Goal: Task Accomplishment & Management: Complete application form

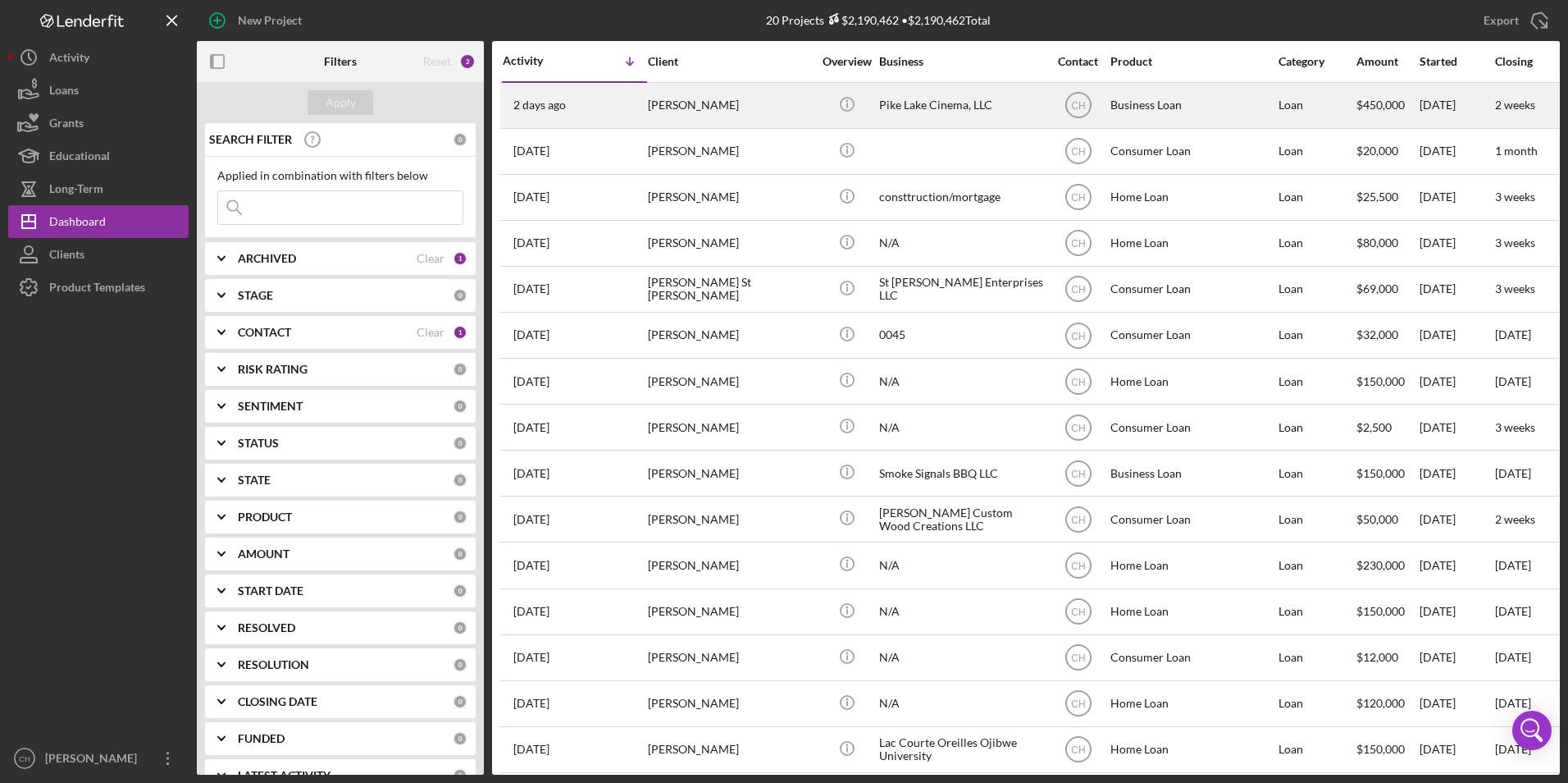
click at [701, 100] on div "[PERSON_NAME]" at bounding box center [731, 106] width 164 height 44
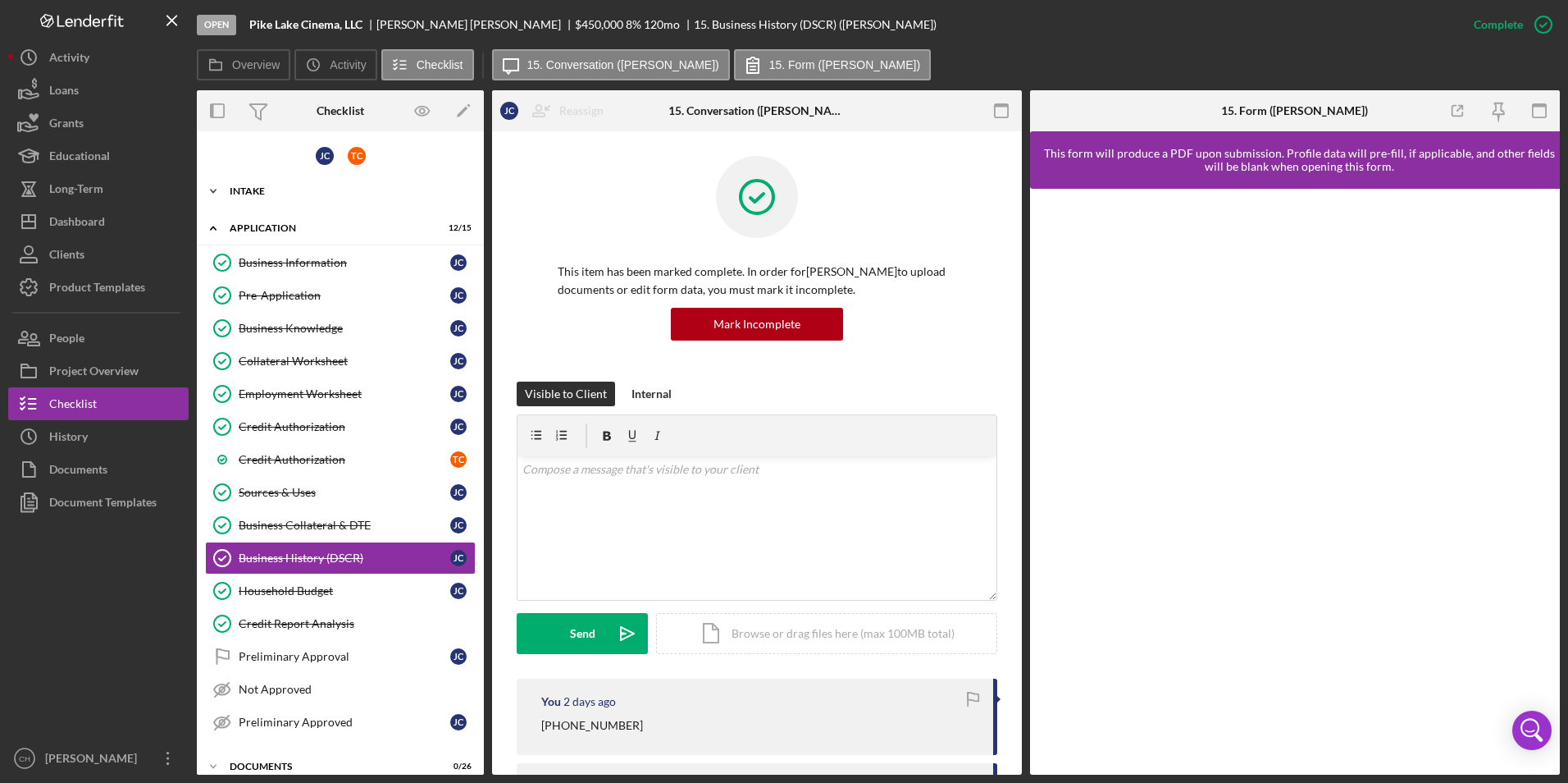
click at [215, 189] on icon "Icon/Expander" at bounding box center [213, 191] width 32 height 32
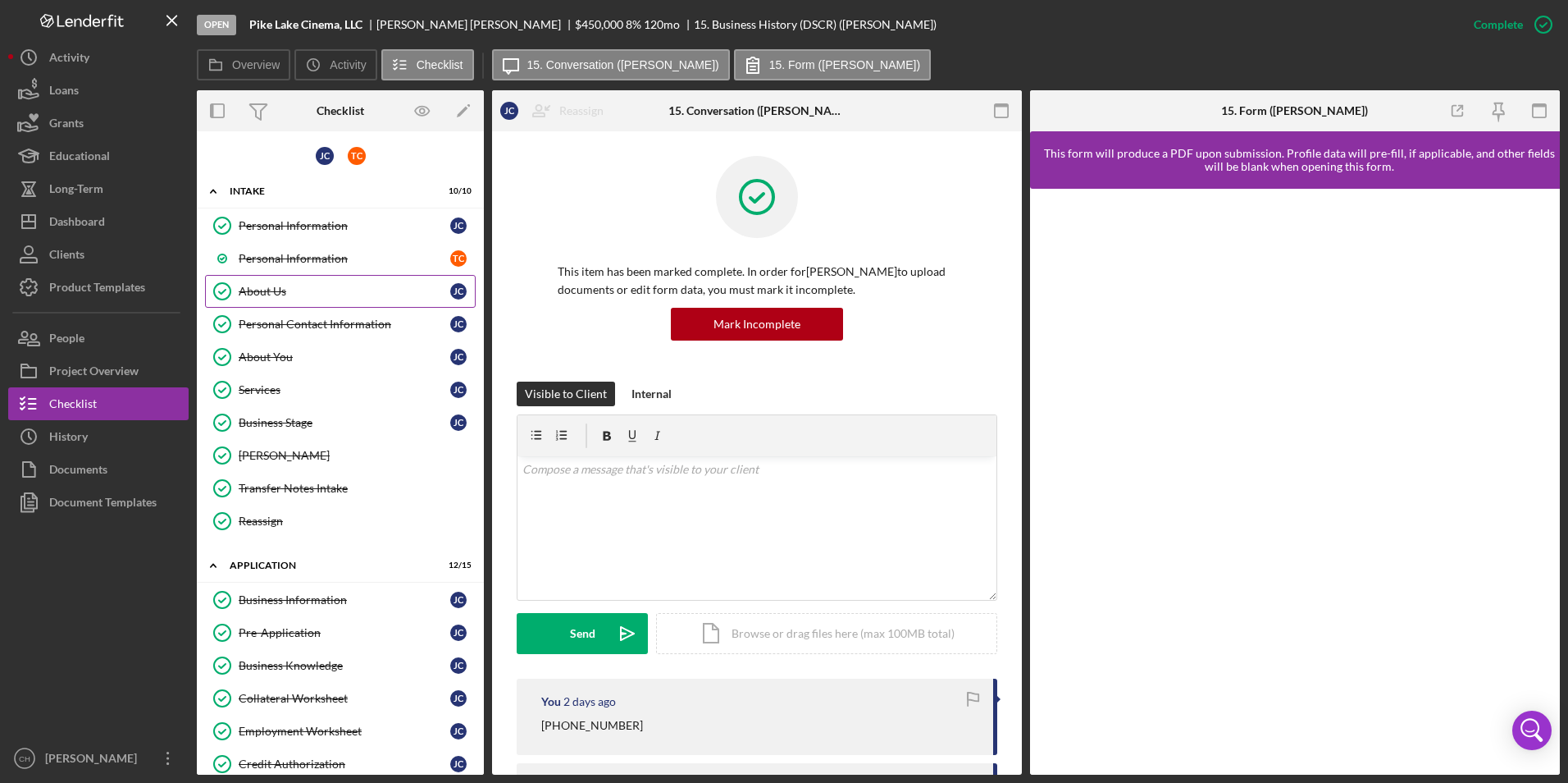
click at [296, 294] on div "About Us" at bounding box center [345, 291] width 212 height 13
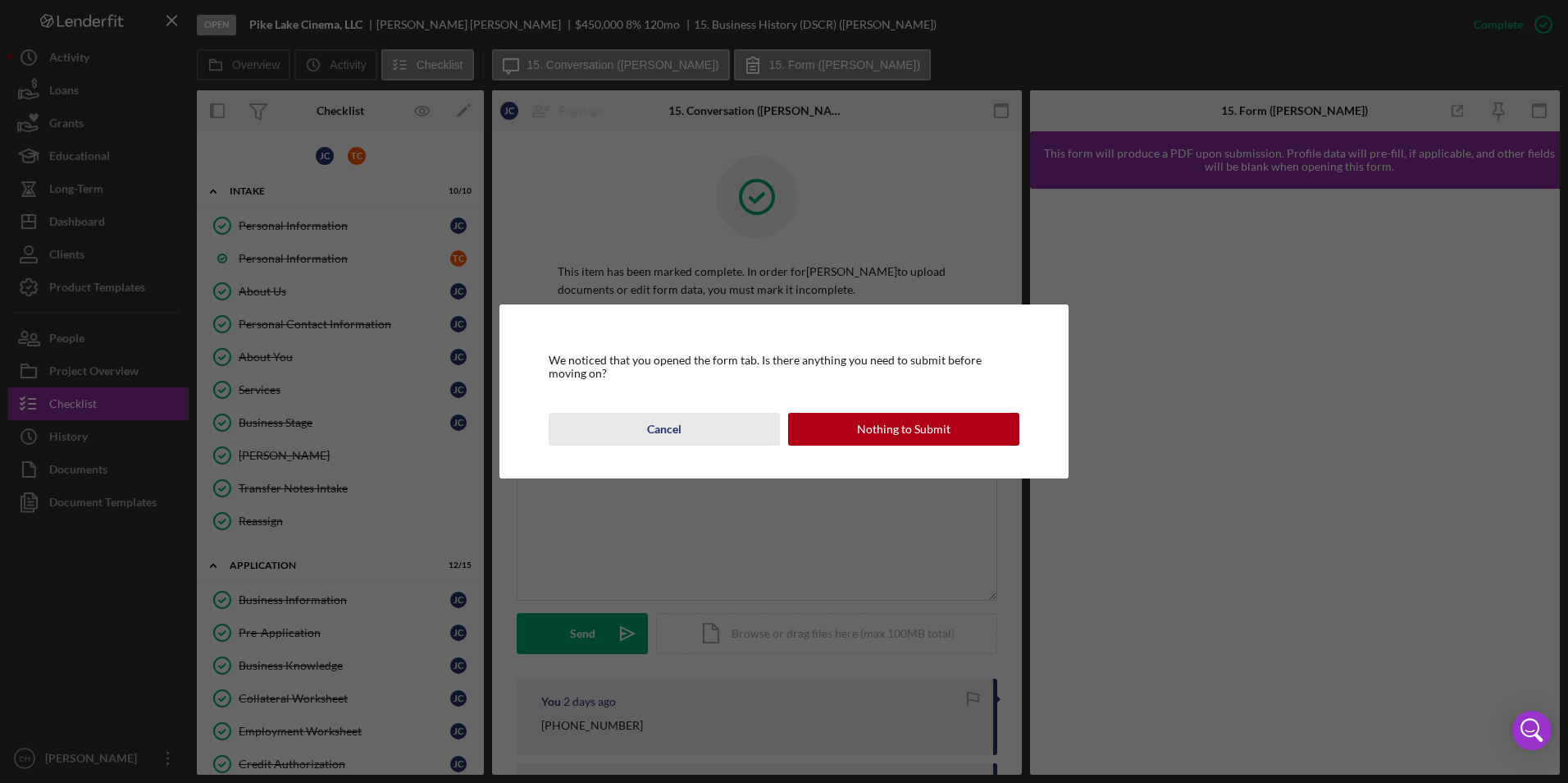
click at [679, 425] on div "Cancel" at bounding box center [665, 429] width 34 height 32
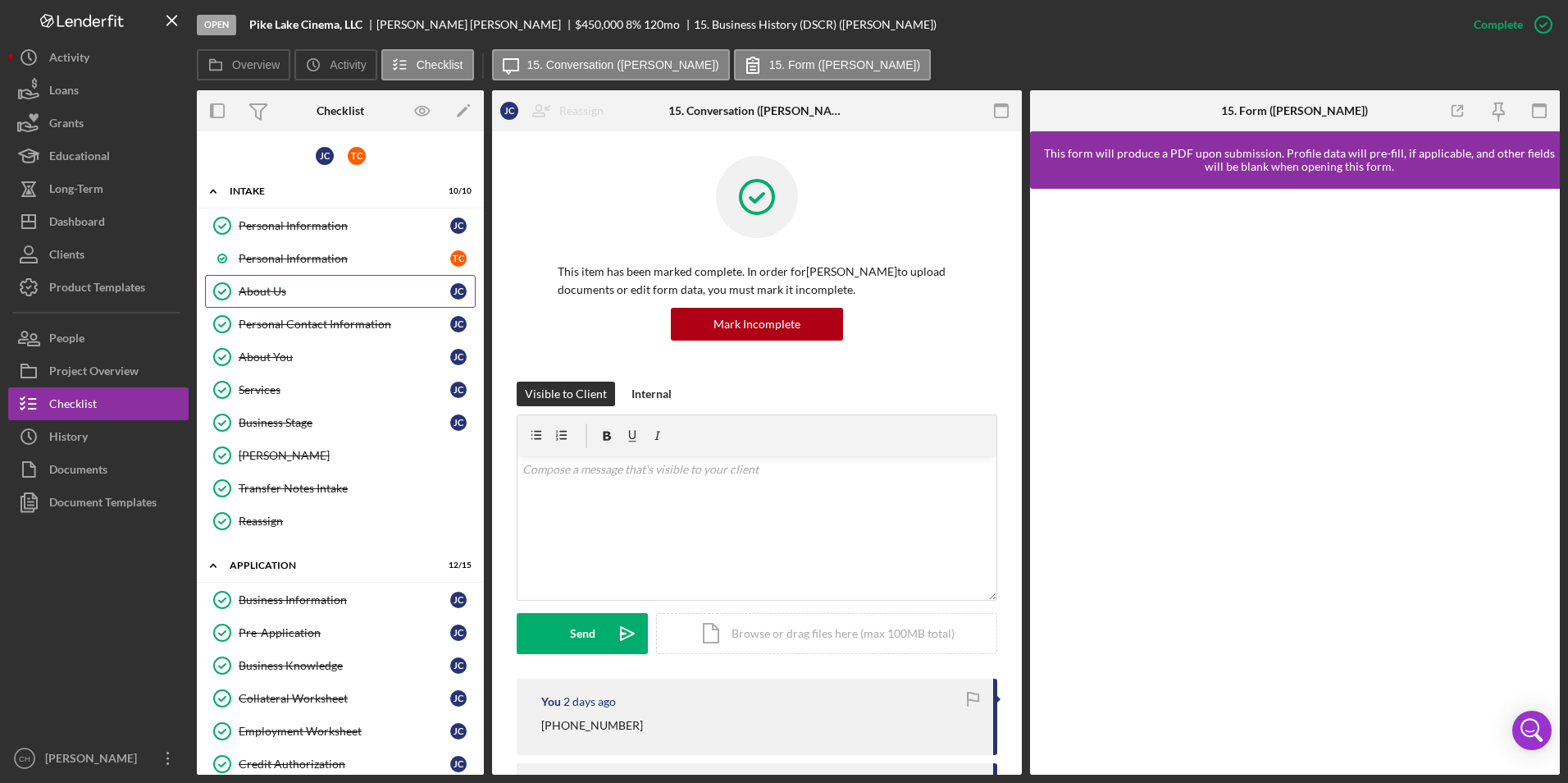
click at [285, 294] on div "About Us" at bounding box center [345, 291] width 212 height 13
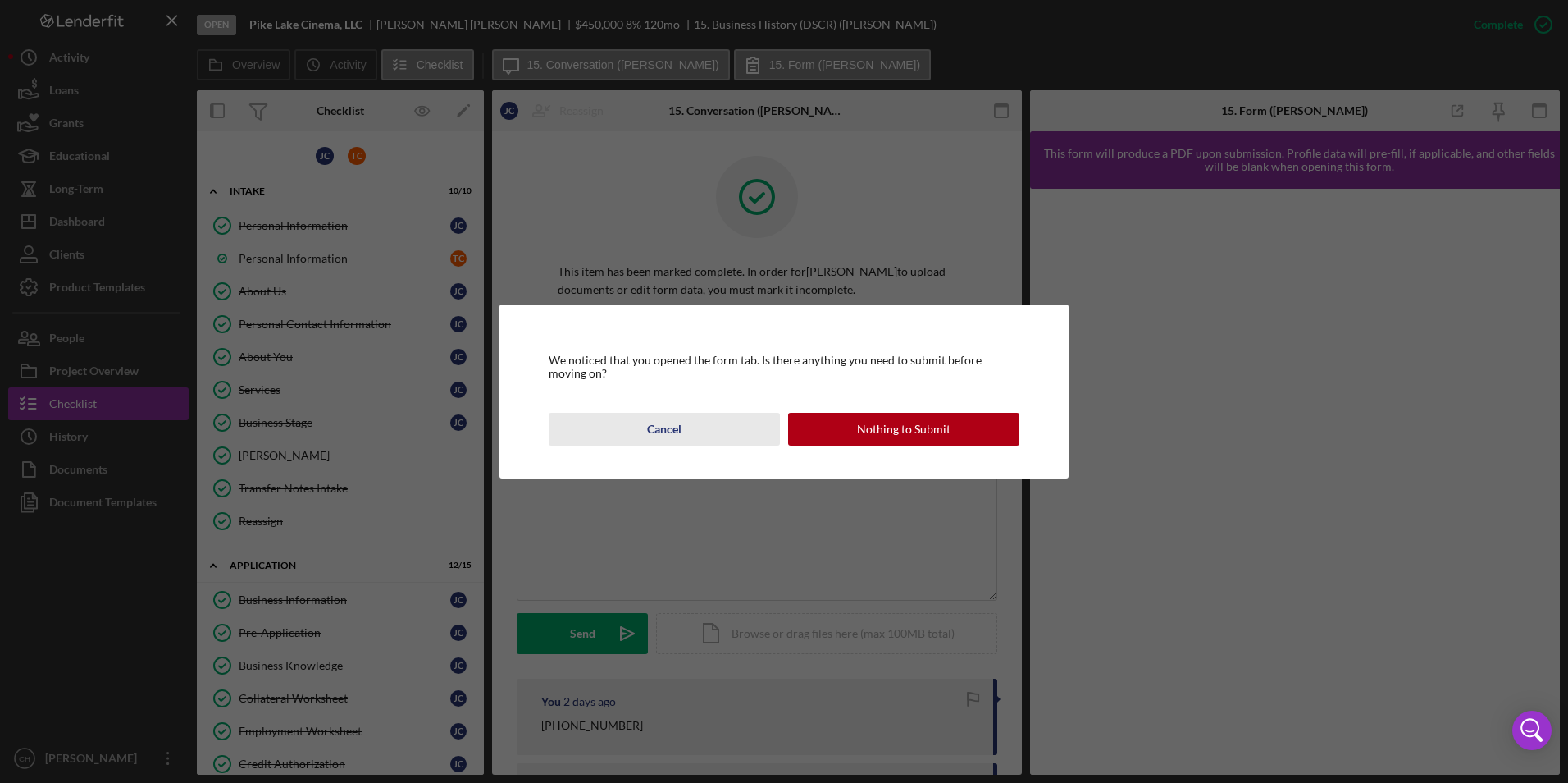
click at [667, 417] on div "Cancel" at bounding box center [665, 429] width 34 height 32
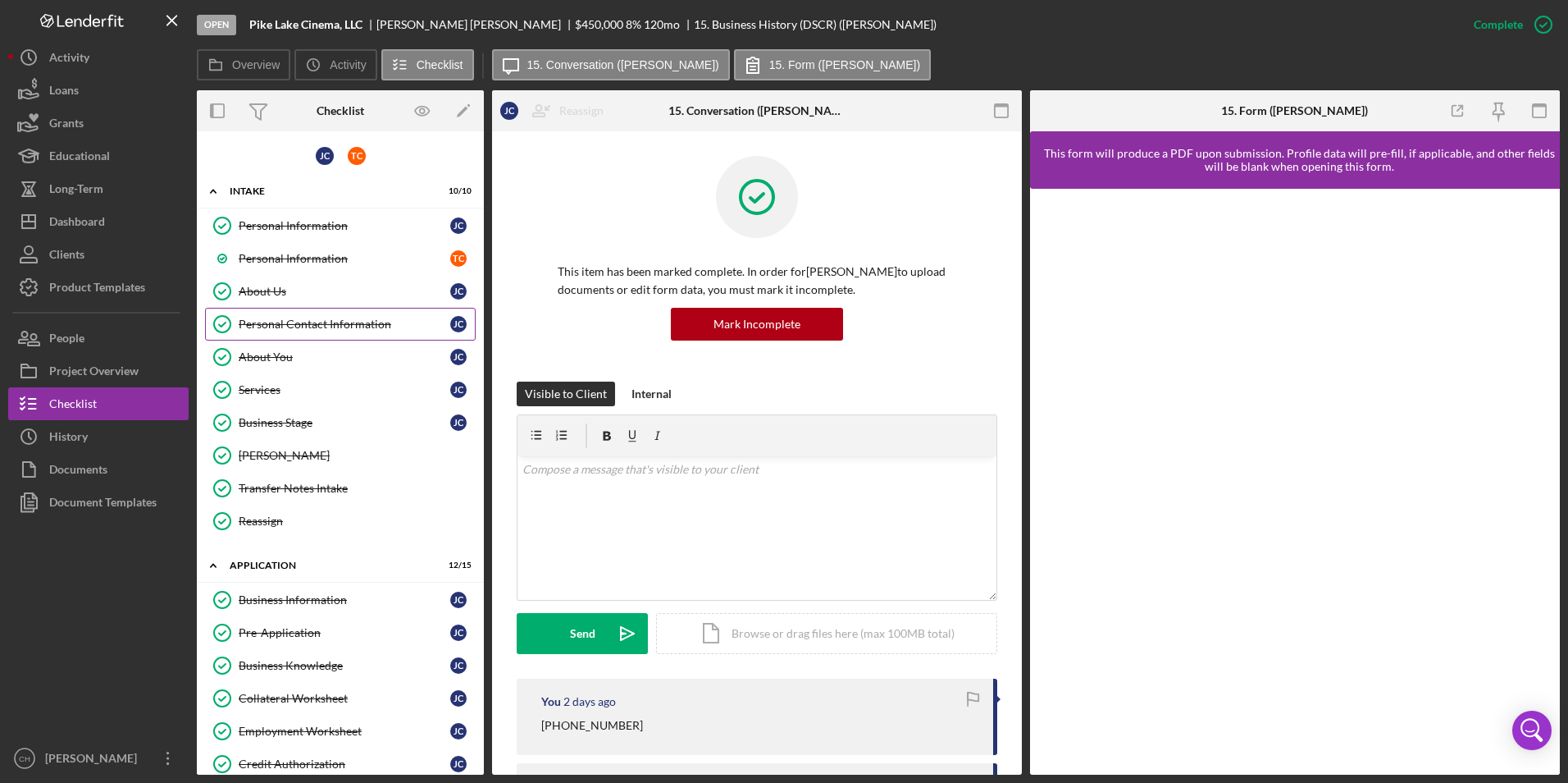
click at [286, 325] on div "Personal Contact Information" at bounding box center [345, 324] width 212 height 13
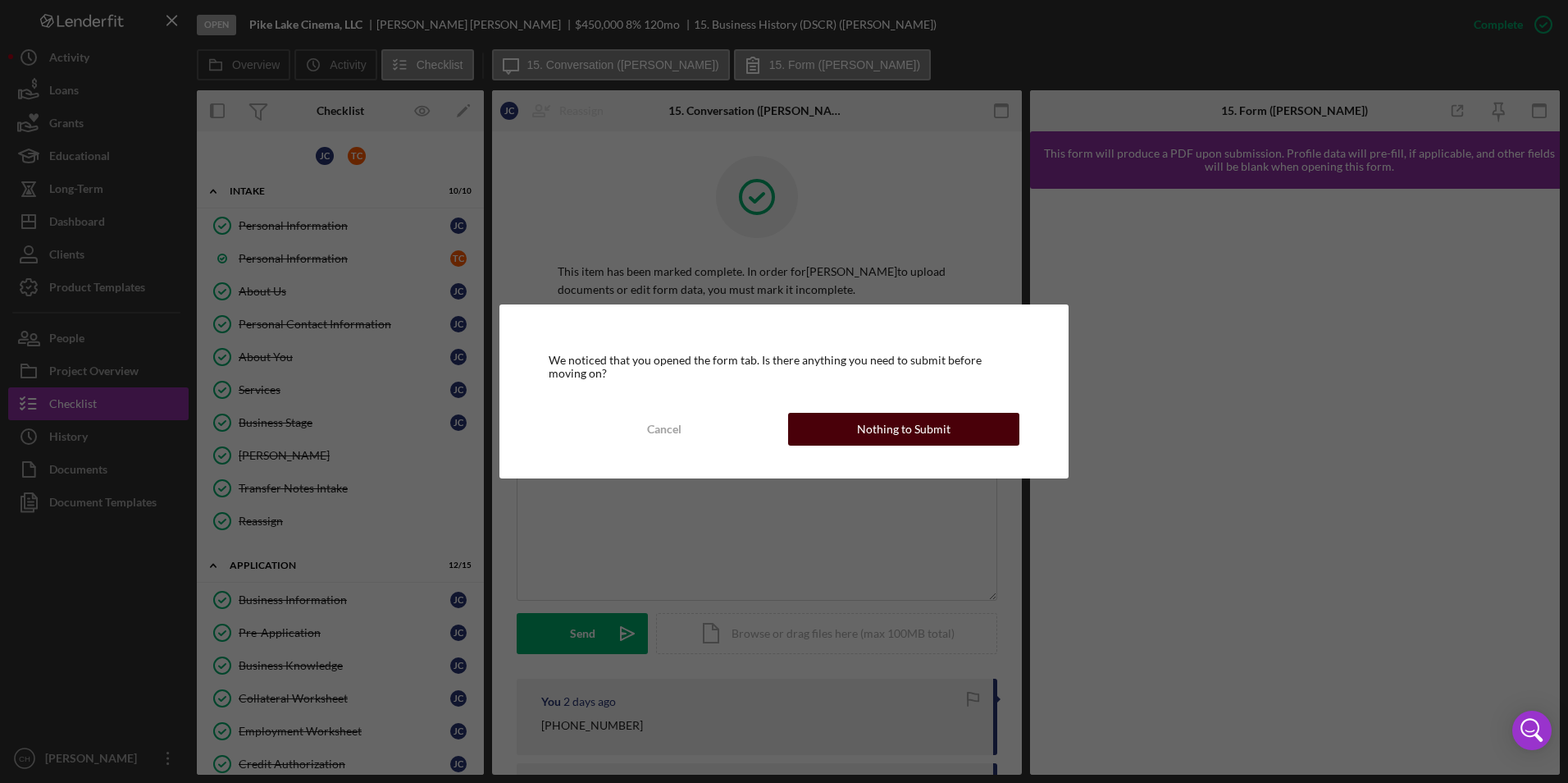
click at [881, 429] on div "Nothing to Submit" at bounding box center [904, 429] width 94 height 32
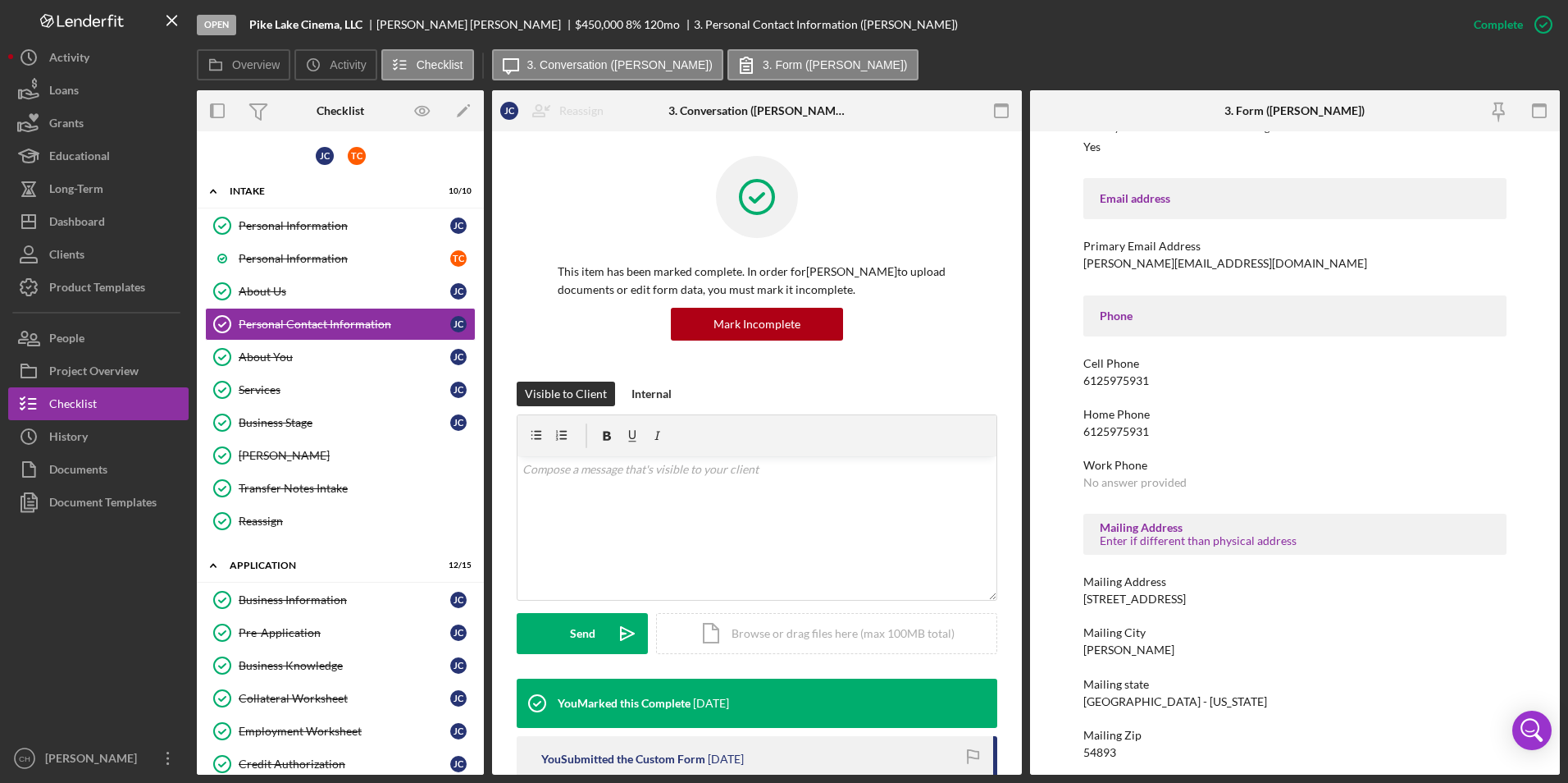
scroll to position [244, 0]
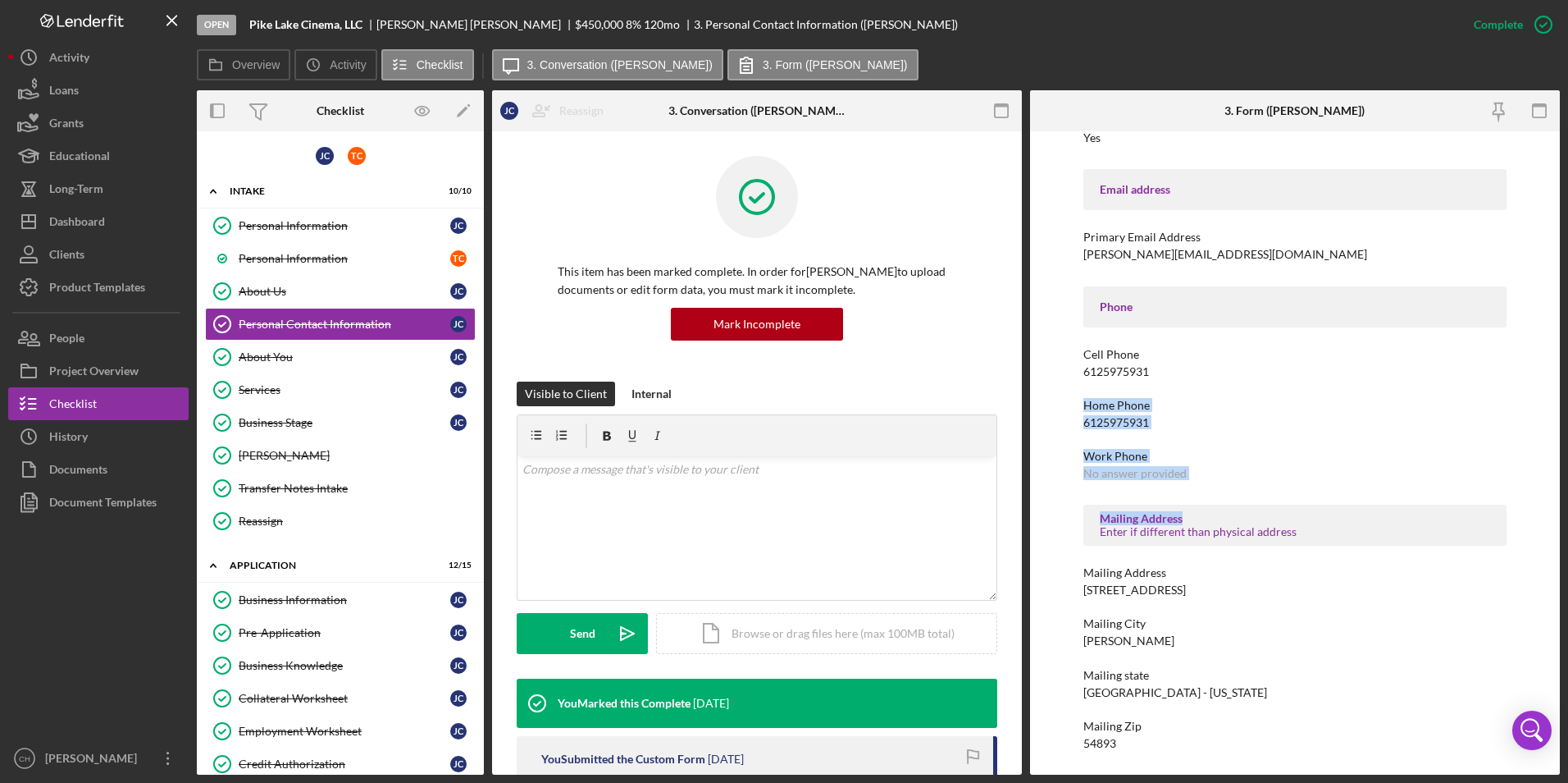
drag, startPoint x: 1561, startPoint y: 492, endPoint x: 1538, endPoint y: 364, distance: 130.0
click at [1538, 364] on div "Open Pike Lake Cinema, LLC Juanita Cutler $450,000 $450,000 8 % 120 mo 3. Perso…" at bounding box center [784, 392] width 1568 height 783
click at [1500, 411] on div "Home Phone" at bounding box center [1296, 405] width 424 height 13
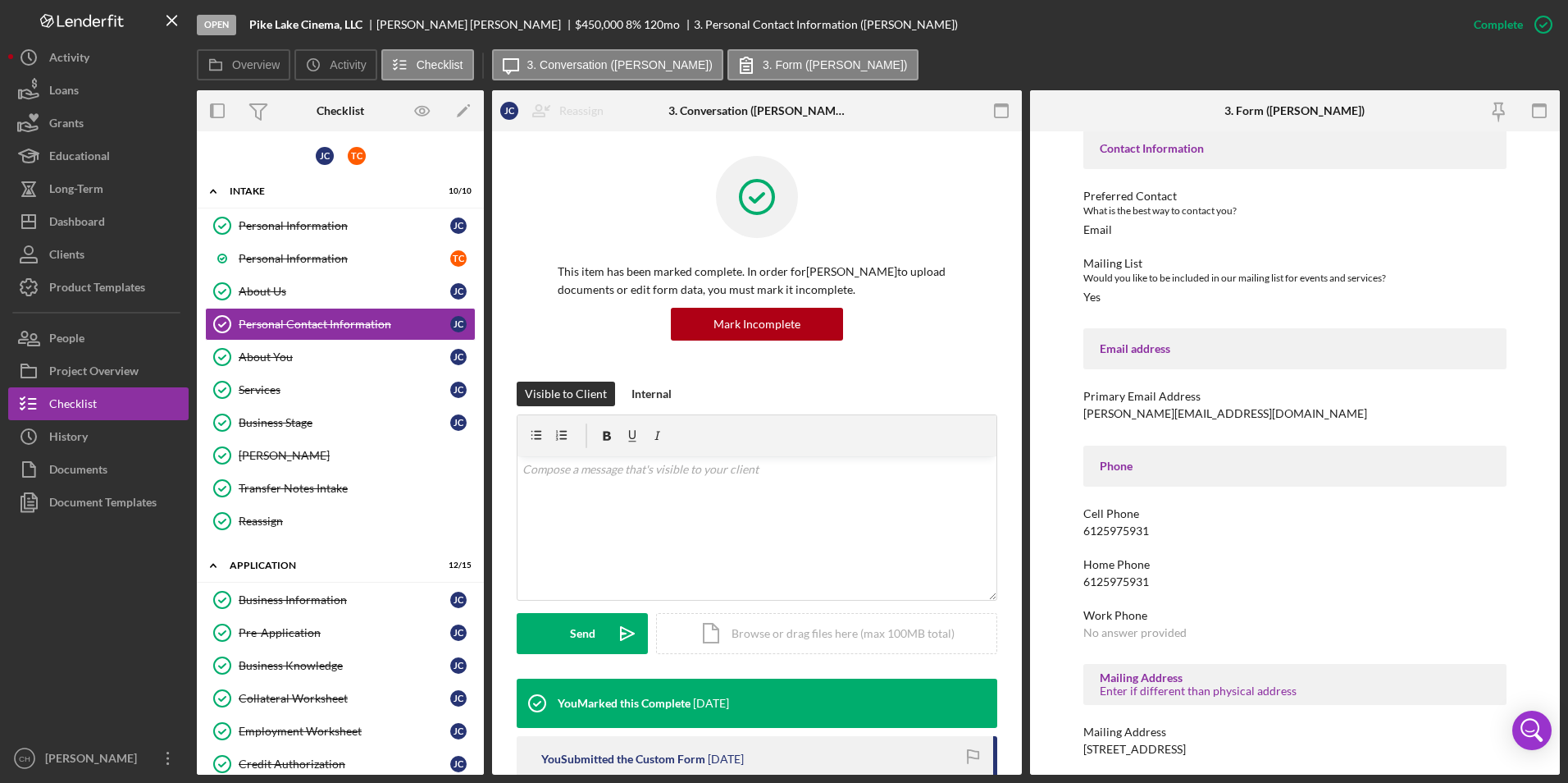
scroll to position [0, 0]
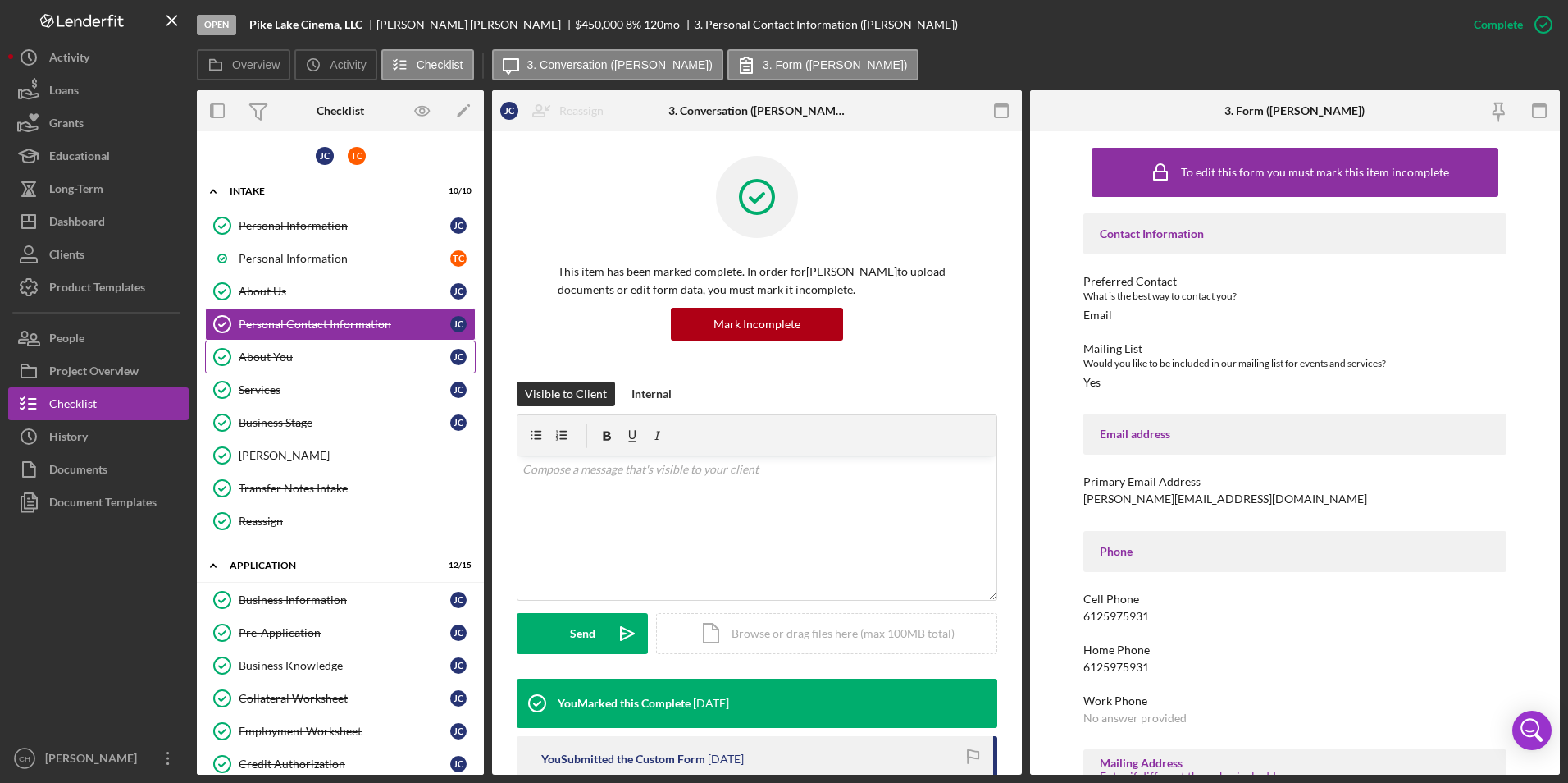
click at [289, 358] on div "About You" at bounding box center [345, 357] width 212 height 13
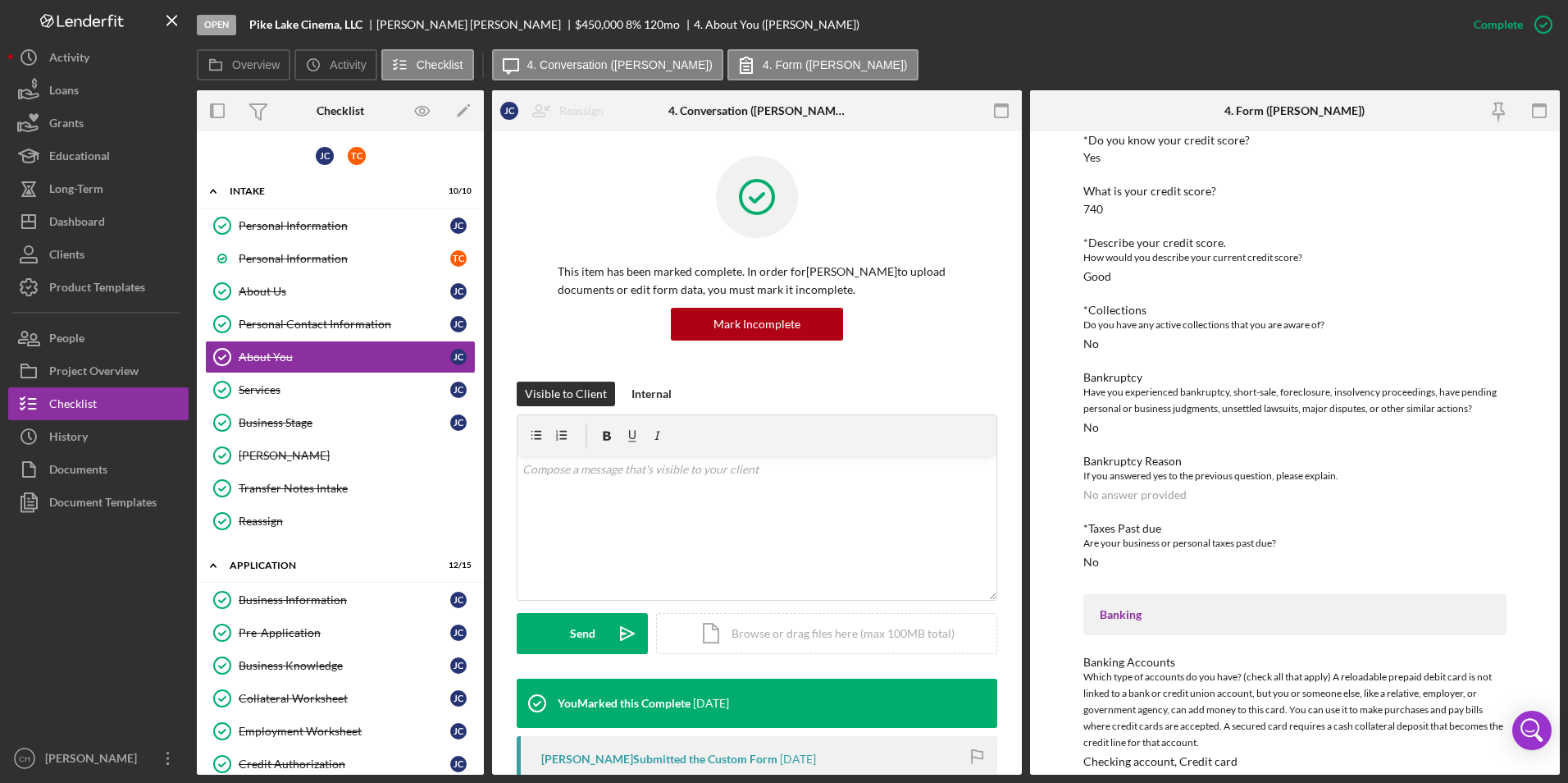
scroll to position [832, 0]
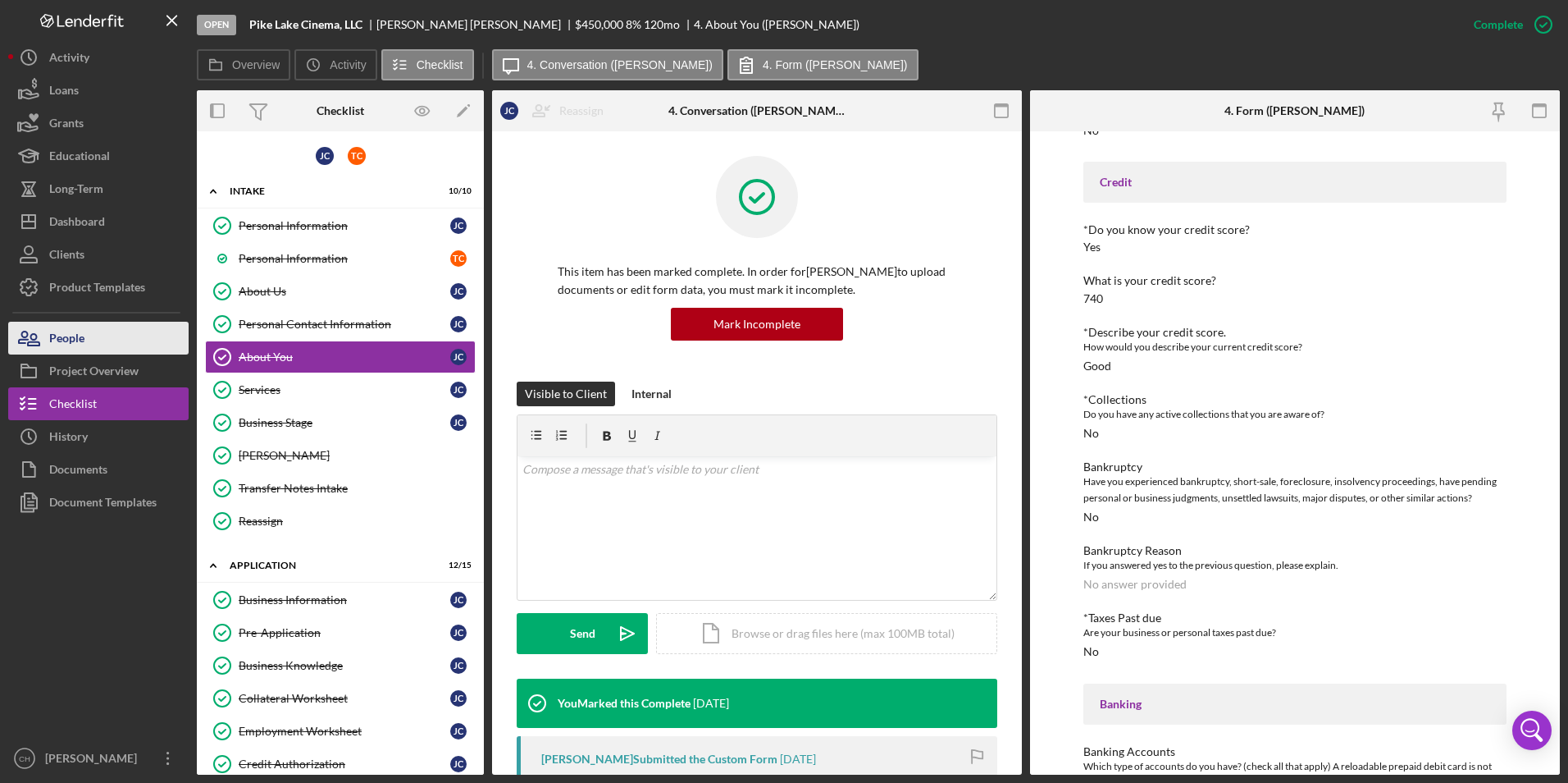
click at [86, 346] on button "People" at bounding box center [98, 338] width 180 height 32
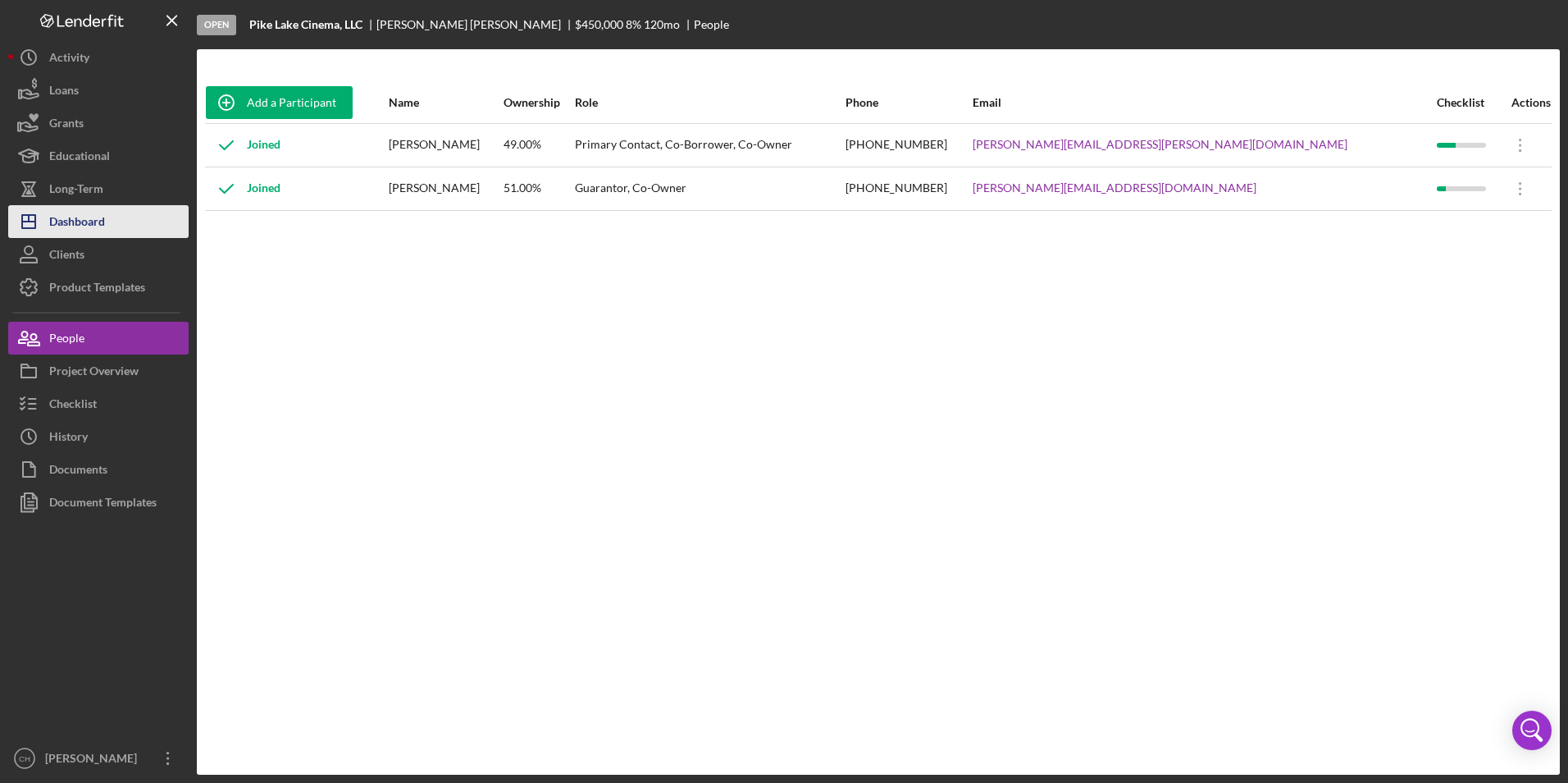
click at [114, 227] on button "Icon/Dashboard Dashboard" at bounding box center [98, 222] width 180 height 32
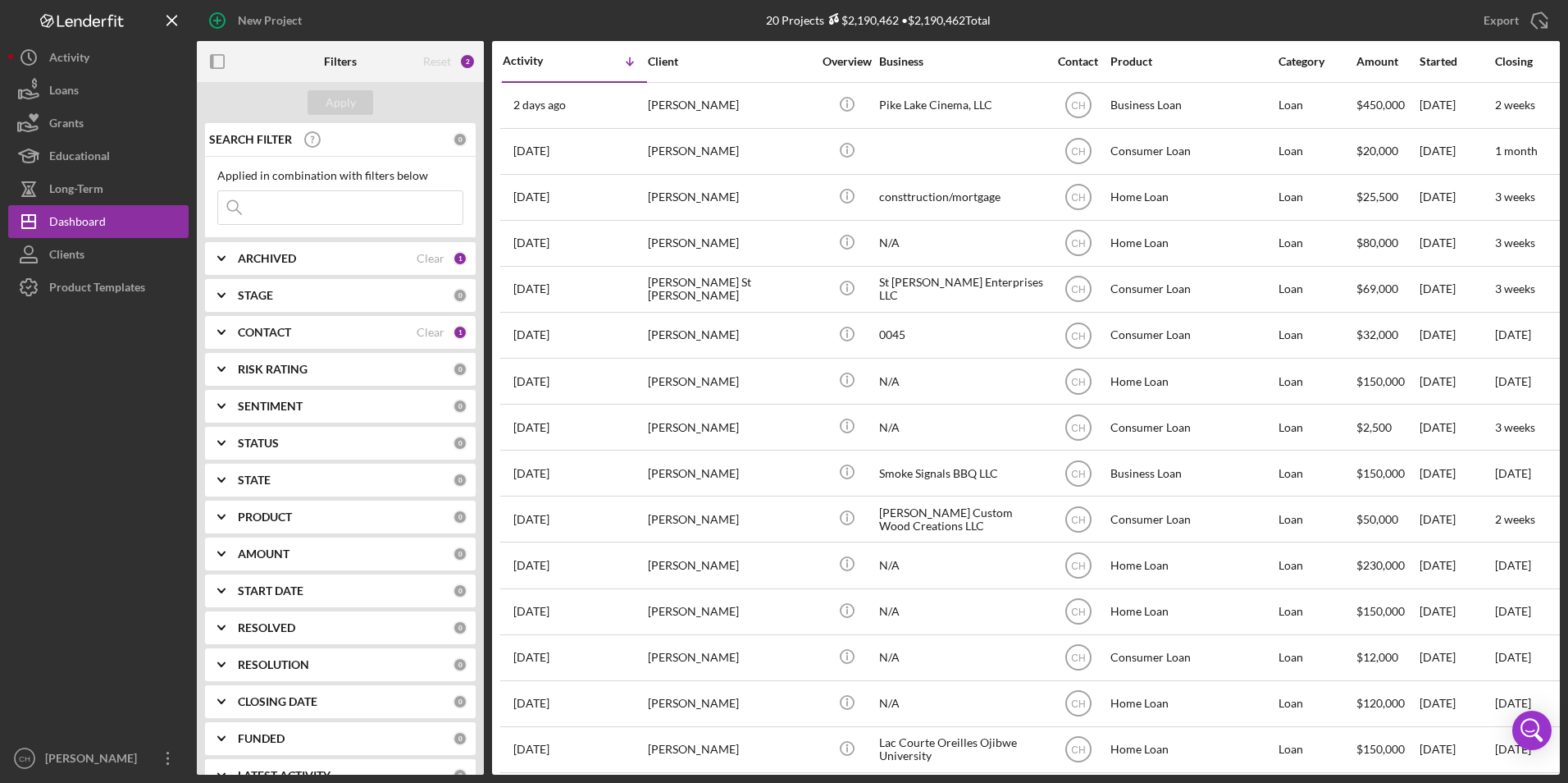
click at [263, 328] on b "CONTACT" at bounding box center [265, 332] width 53 height 13
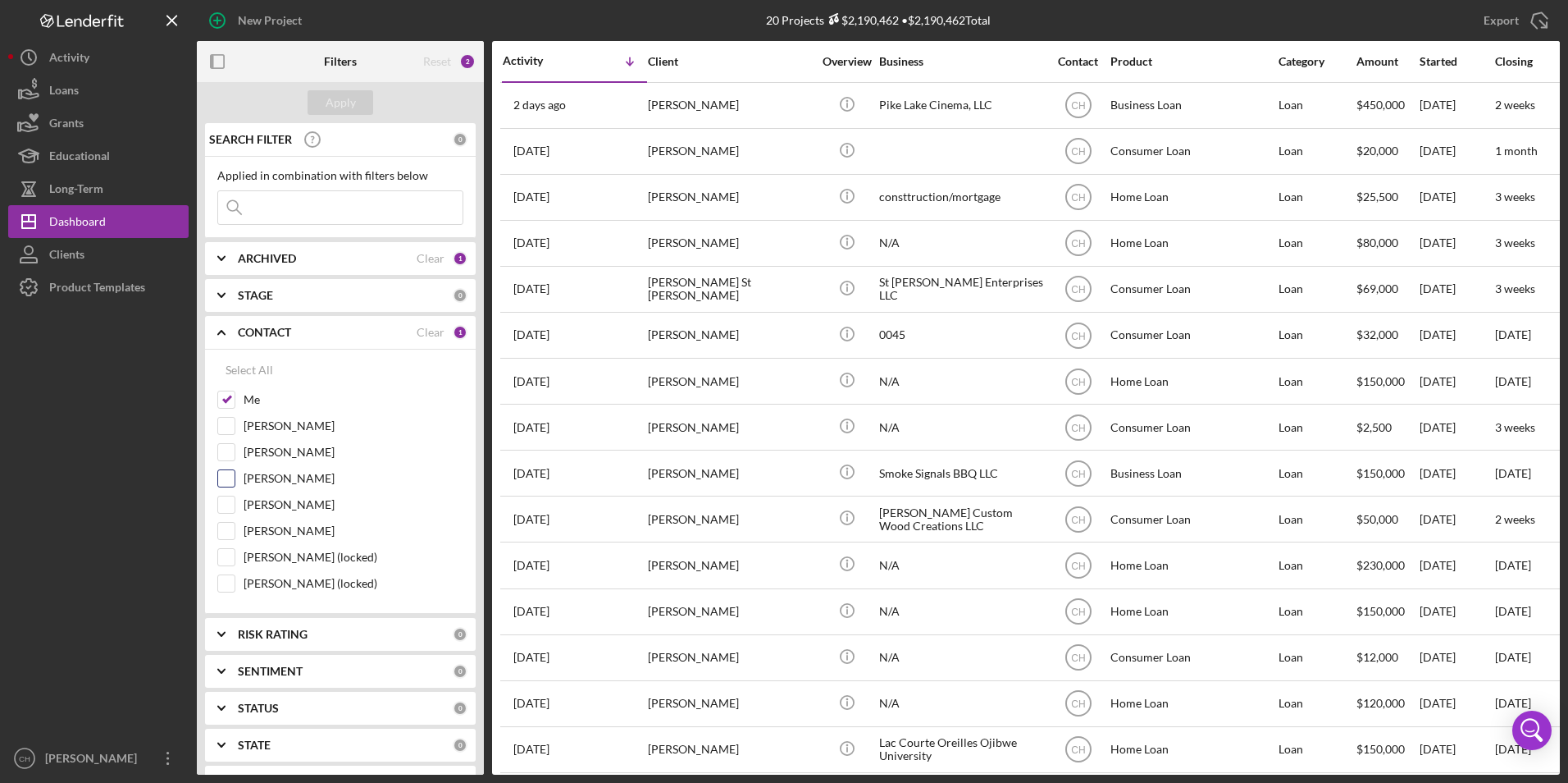
click at [226, 475] on input "[PERSON_NAME]" at bounding box center [226, 477] width 16 height 16
checkbox input "true"
click at [224, 576] on input "Lisa Schuman (locked)" at bounding box center [226, 582] width 16 height 16
checkbox input "true"
click at [347, 110] on div "Apply" at bounding box center [341, 102] width 31 height 25
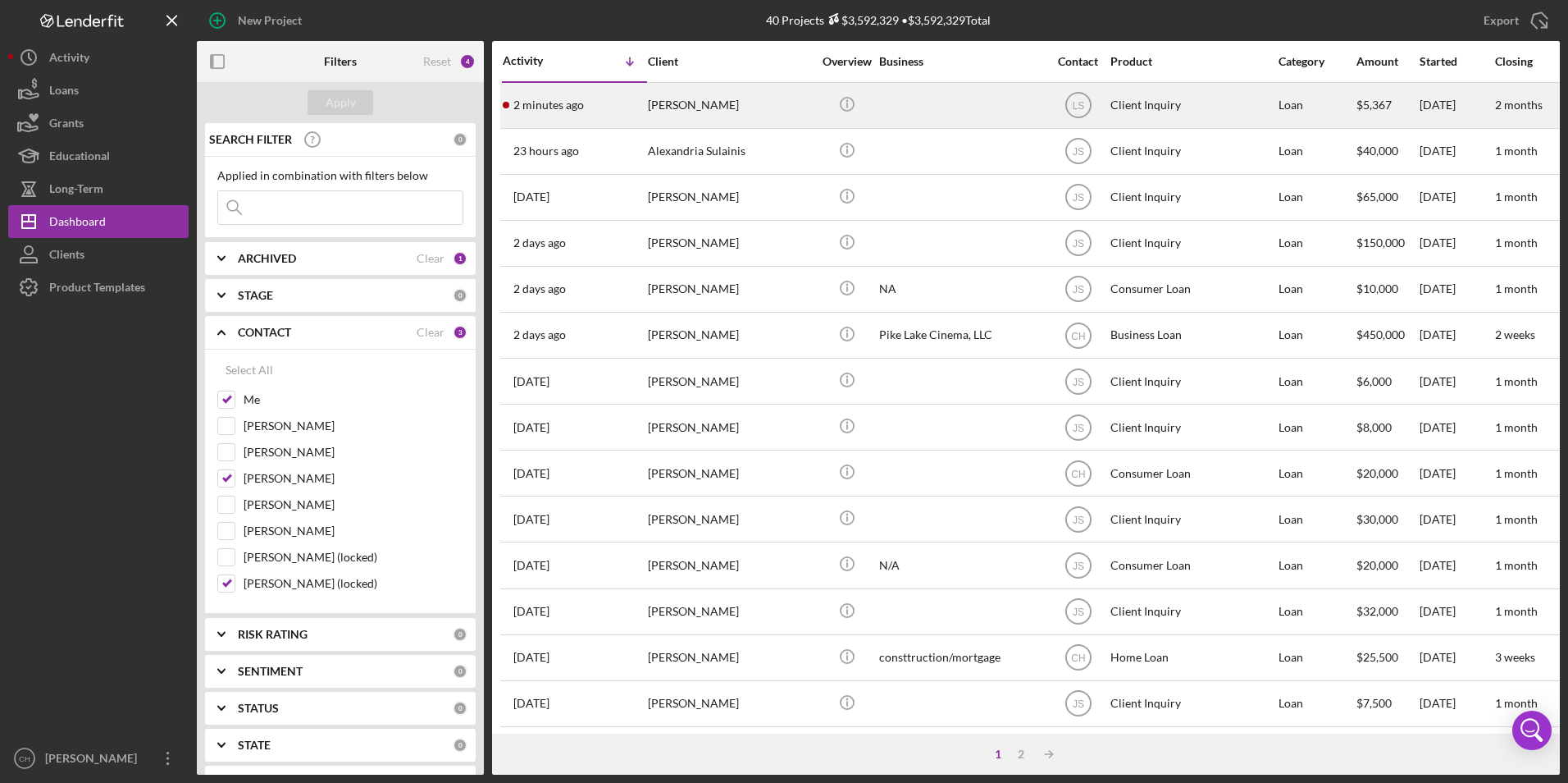
click at [547, 107] on time "2 minutes ago" at bounding box center [549, 105] width 71 height 13
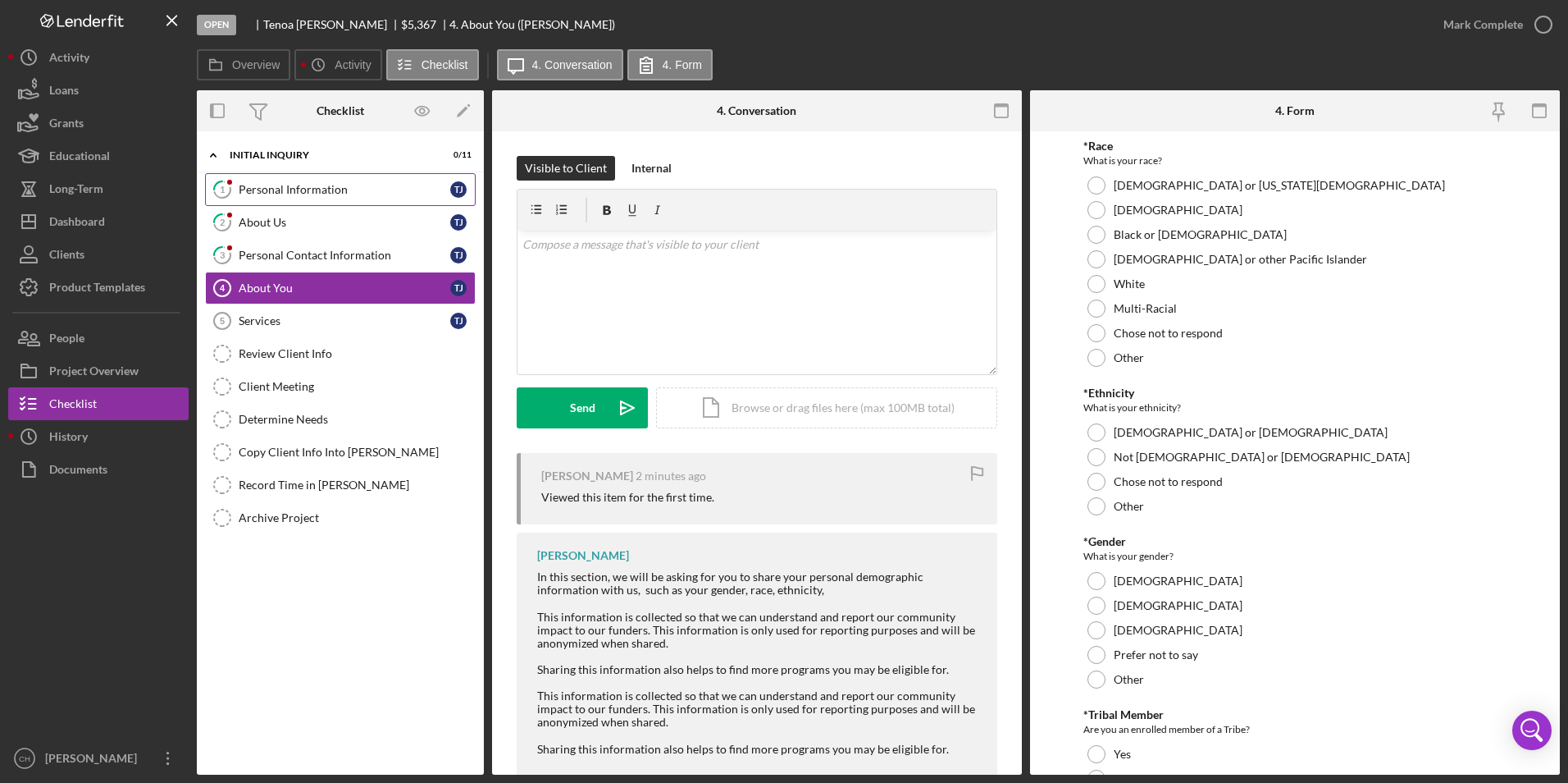
click at [304, 180] on link "1 Personal Information T J" at bounding box center [340, 189] width 270 height 32
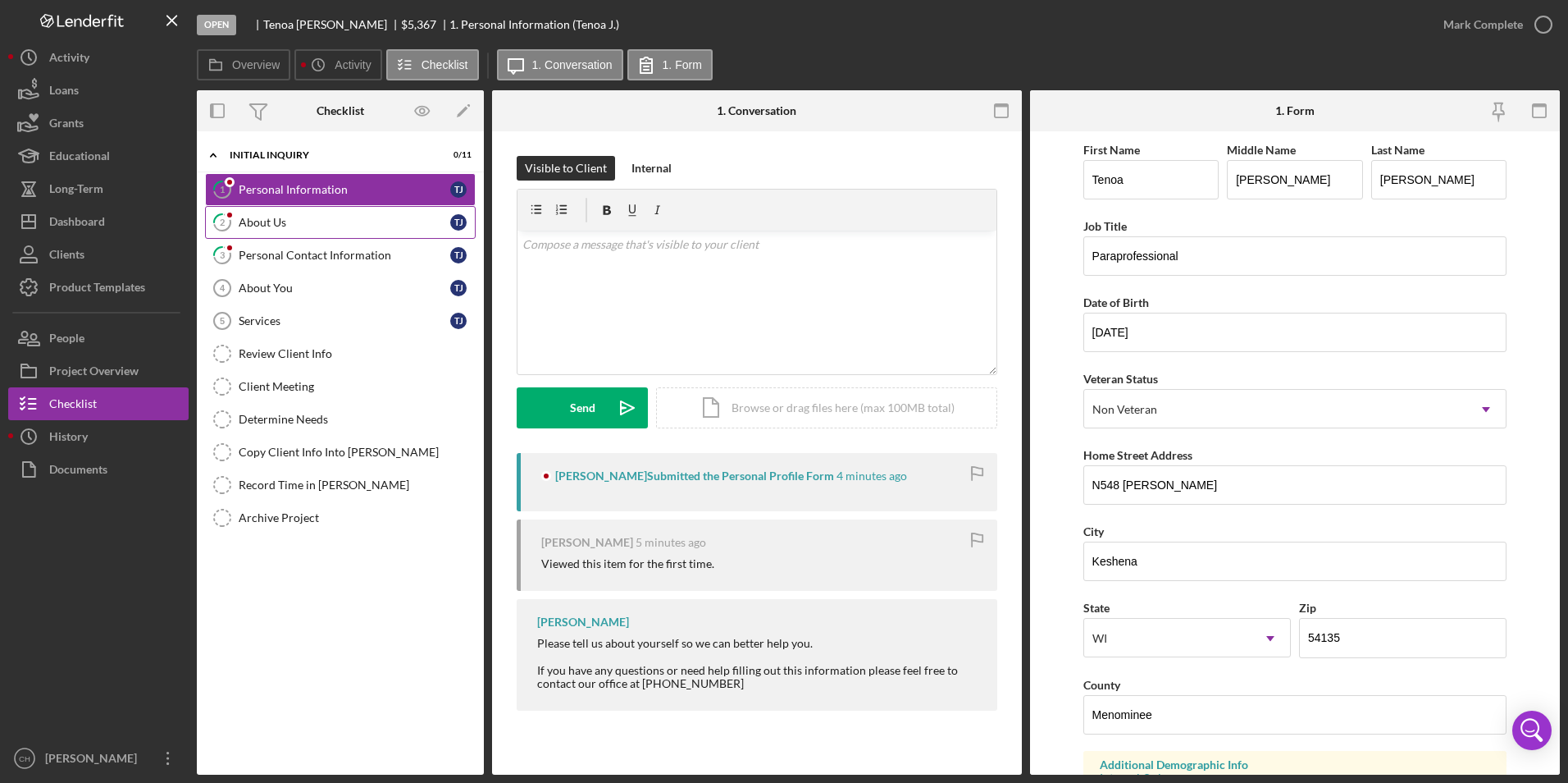
click at [313, 222] on div "About Us" at bounding box center [345, 222] width 212 height 13
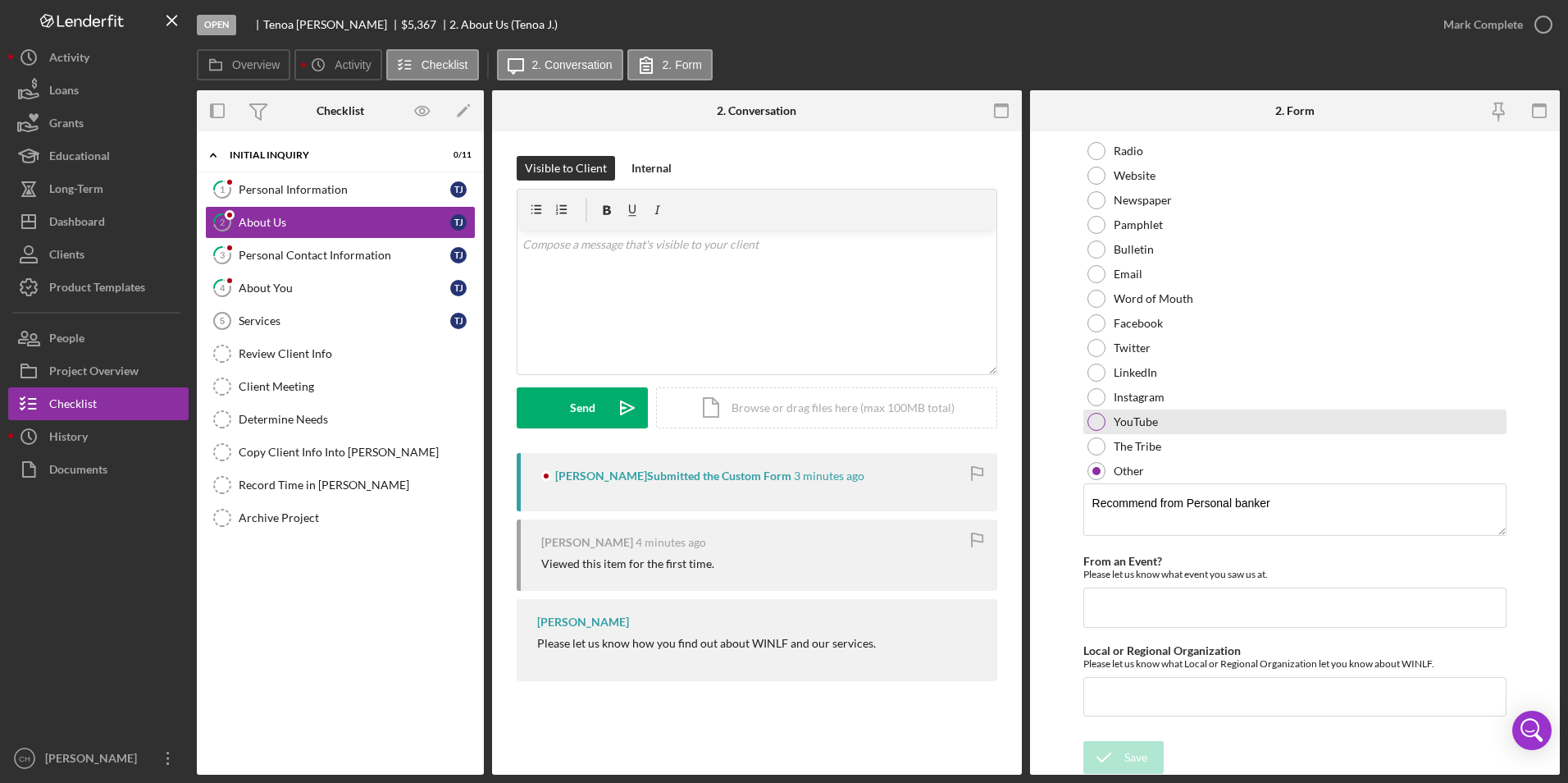
scroll to position [94, 0]
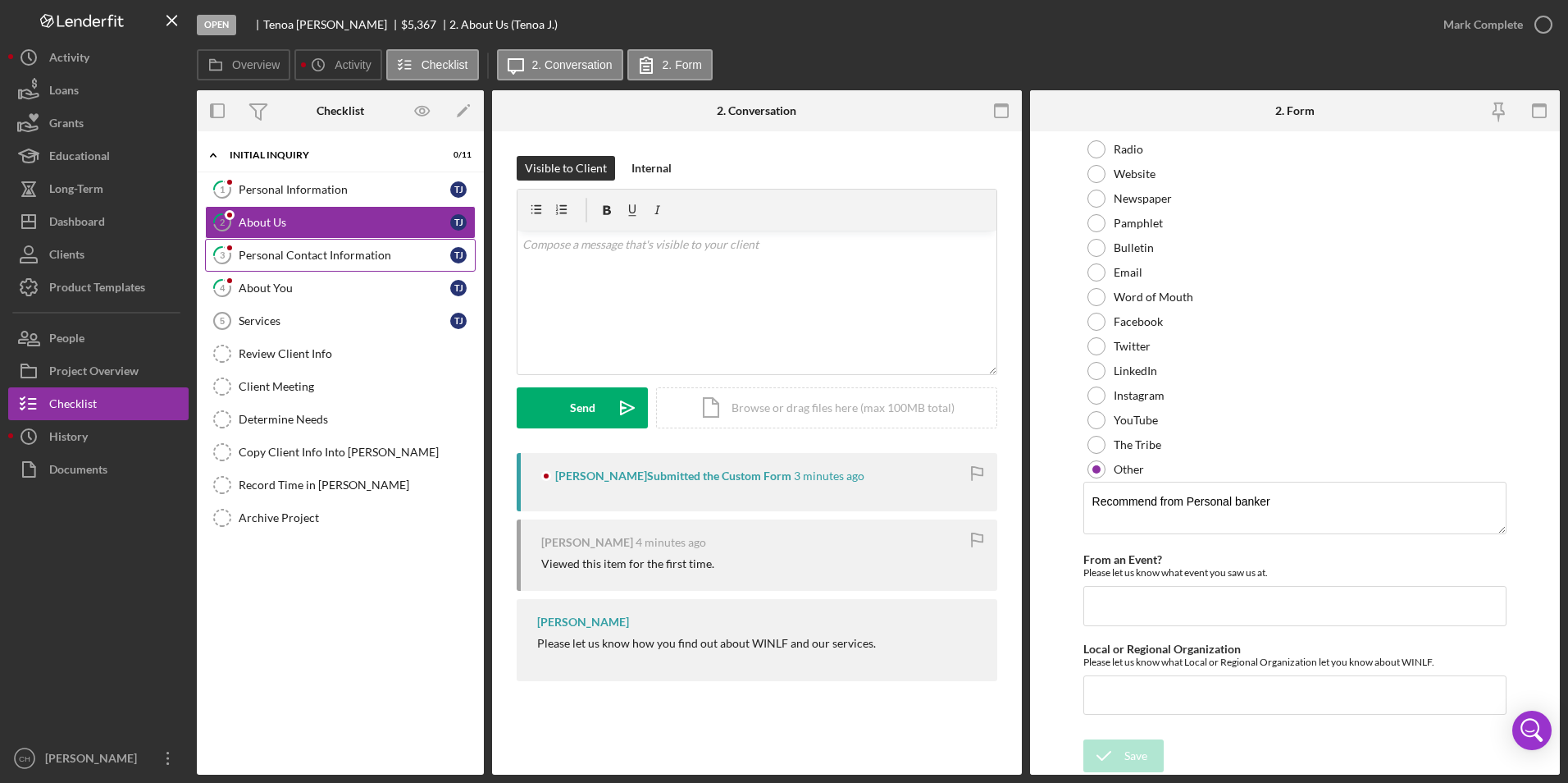
click at [307, 248] on div "Personal Contact Information" at bounding box center [345, 255] width 212 height 13
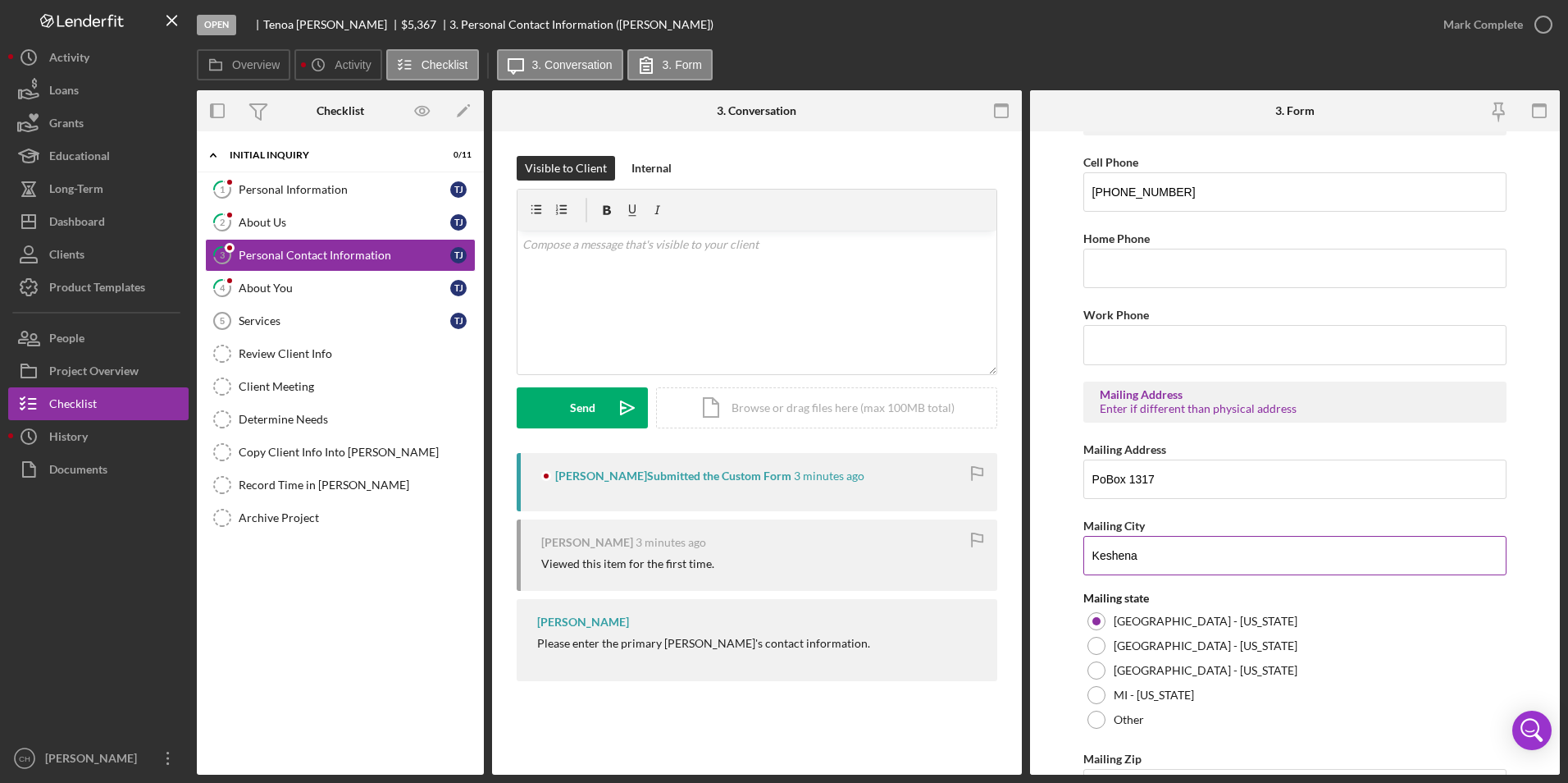
scroll to position [578, 0]
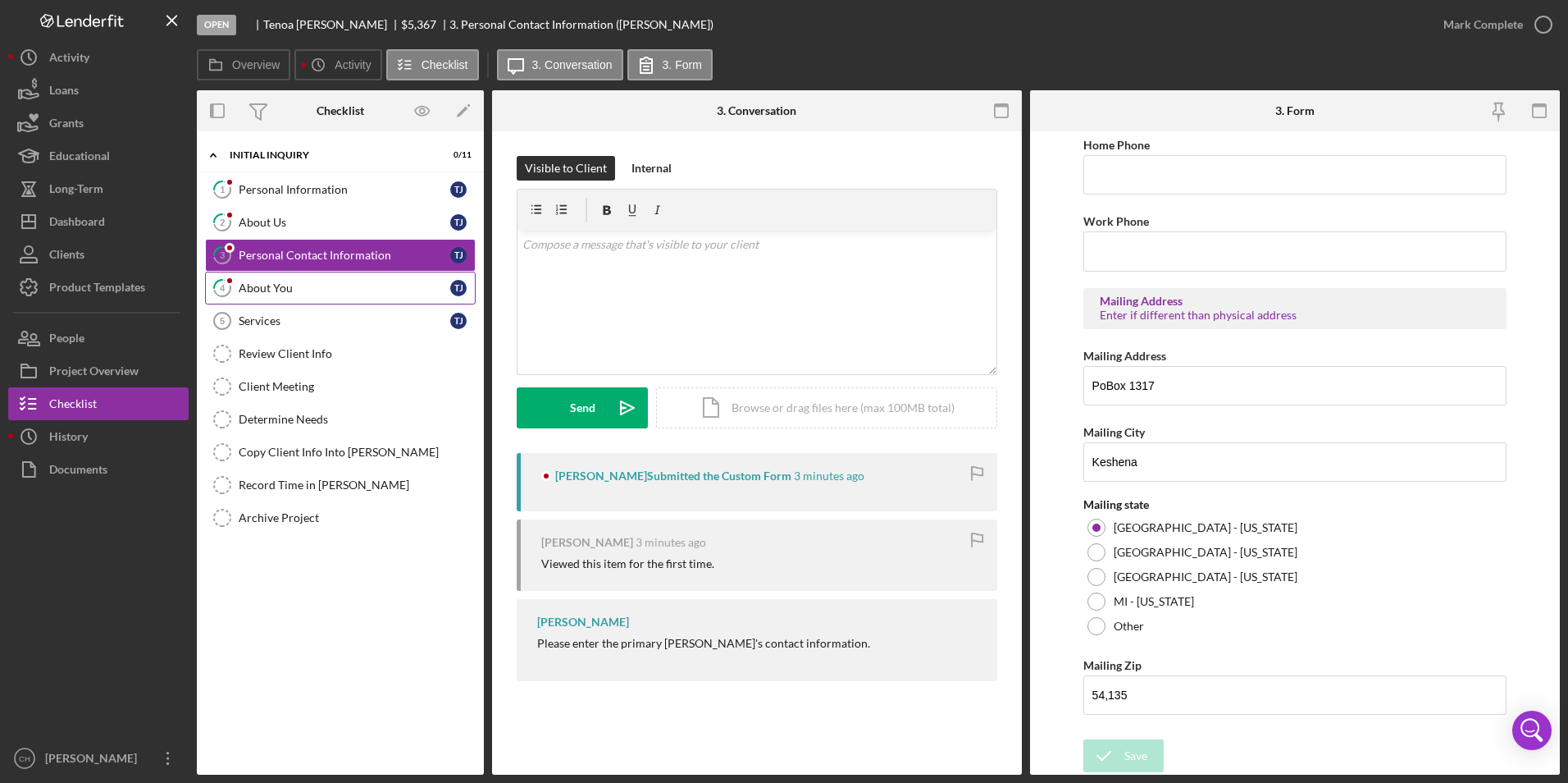
click at [282, 299] on link "4 About You T J" at bounding box center [340, 287] width 270 height 32
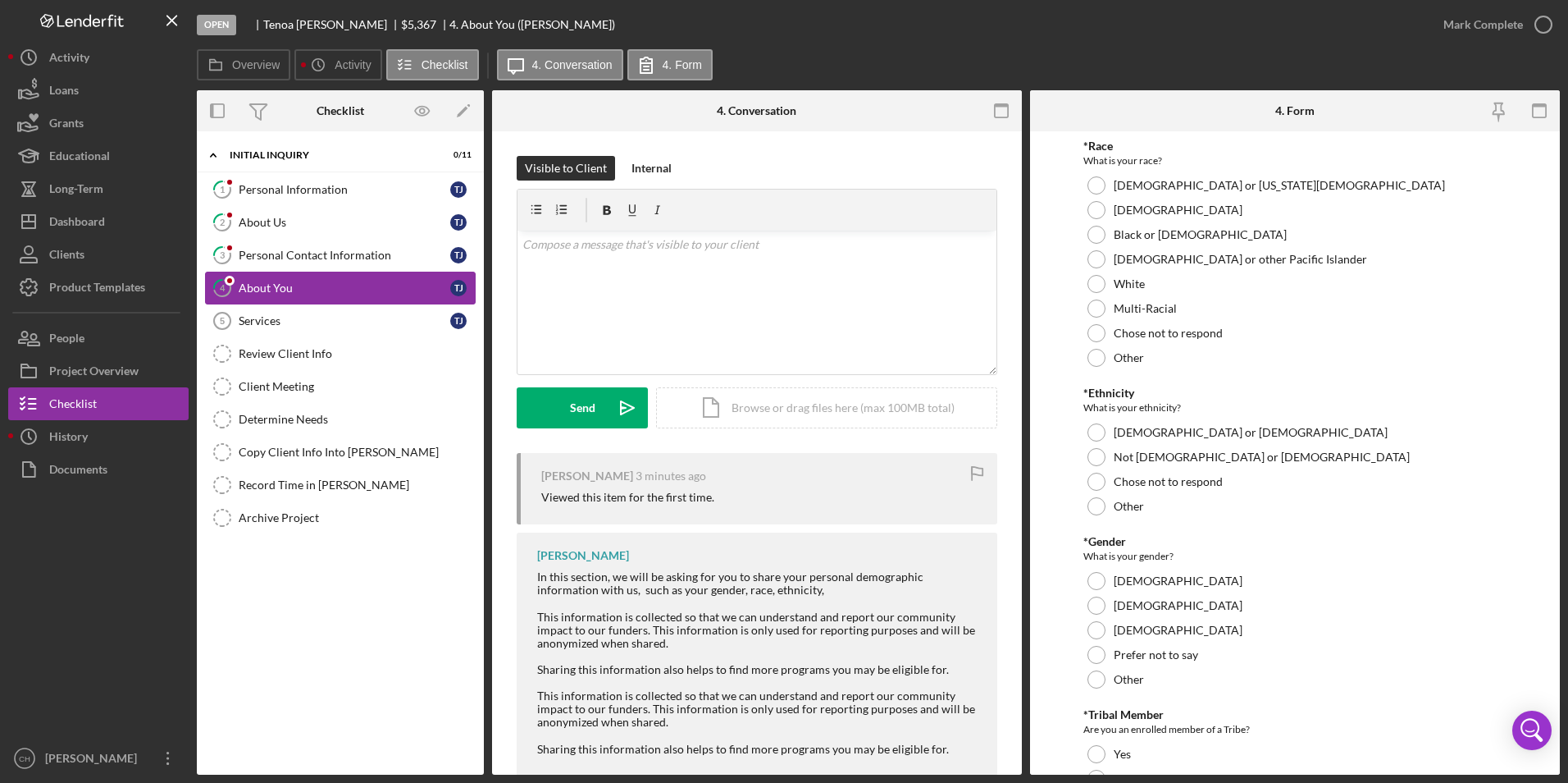
type input "11975"
checkbox input "true"
type input "533"
checkbox input "true"
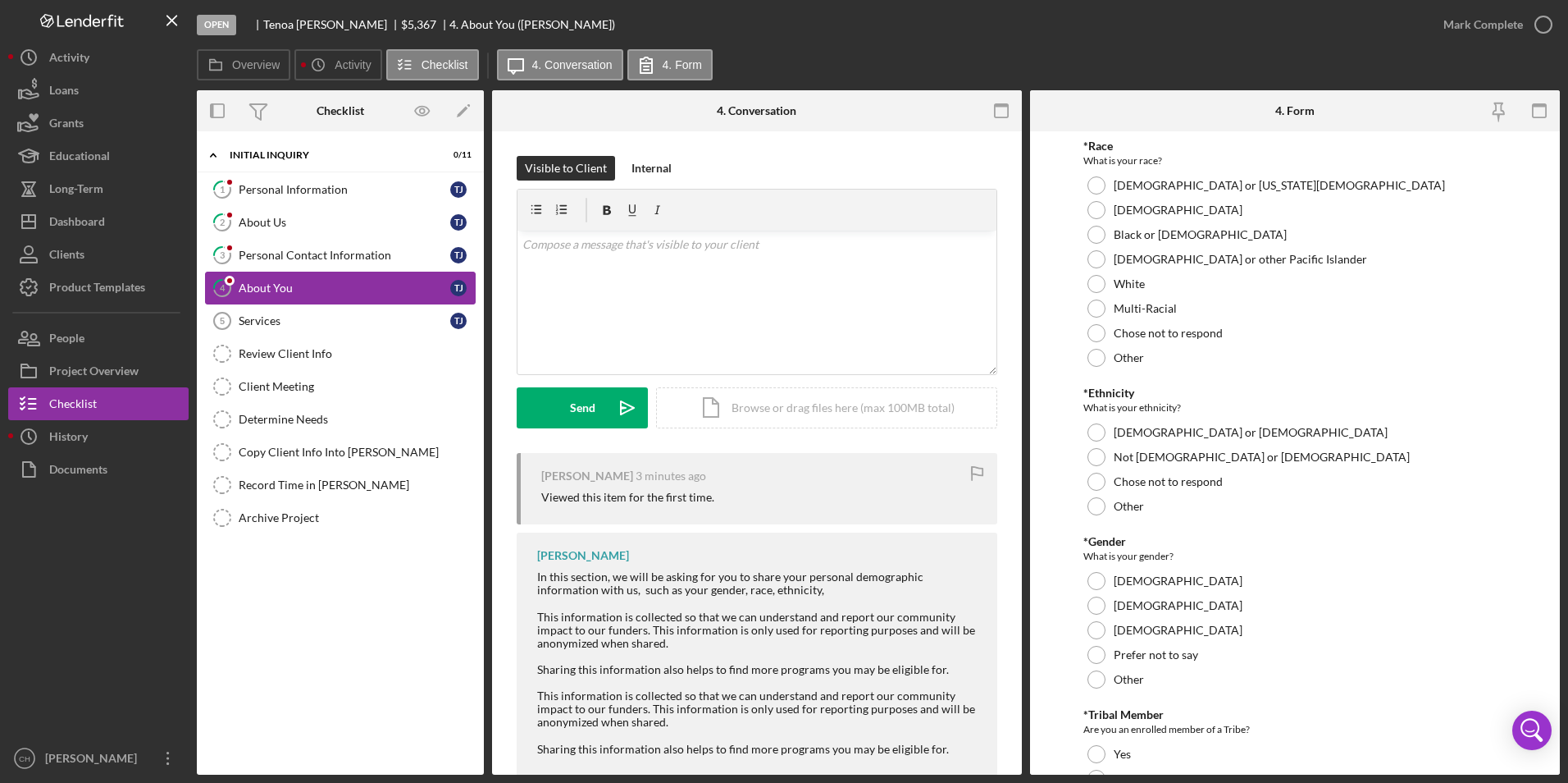
checkbox input "true"
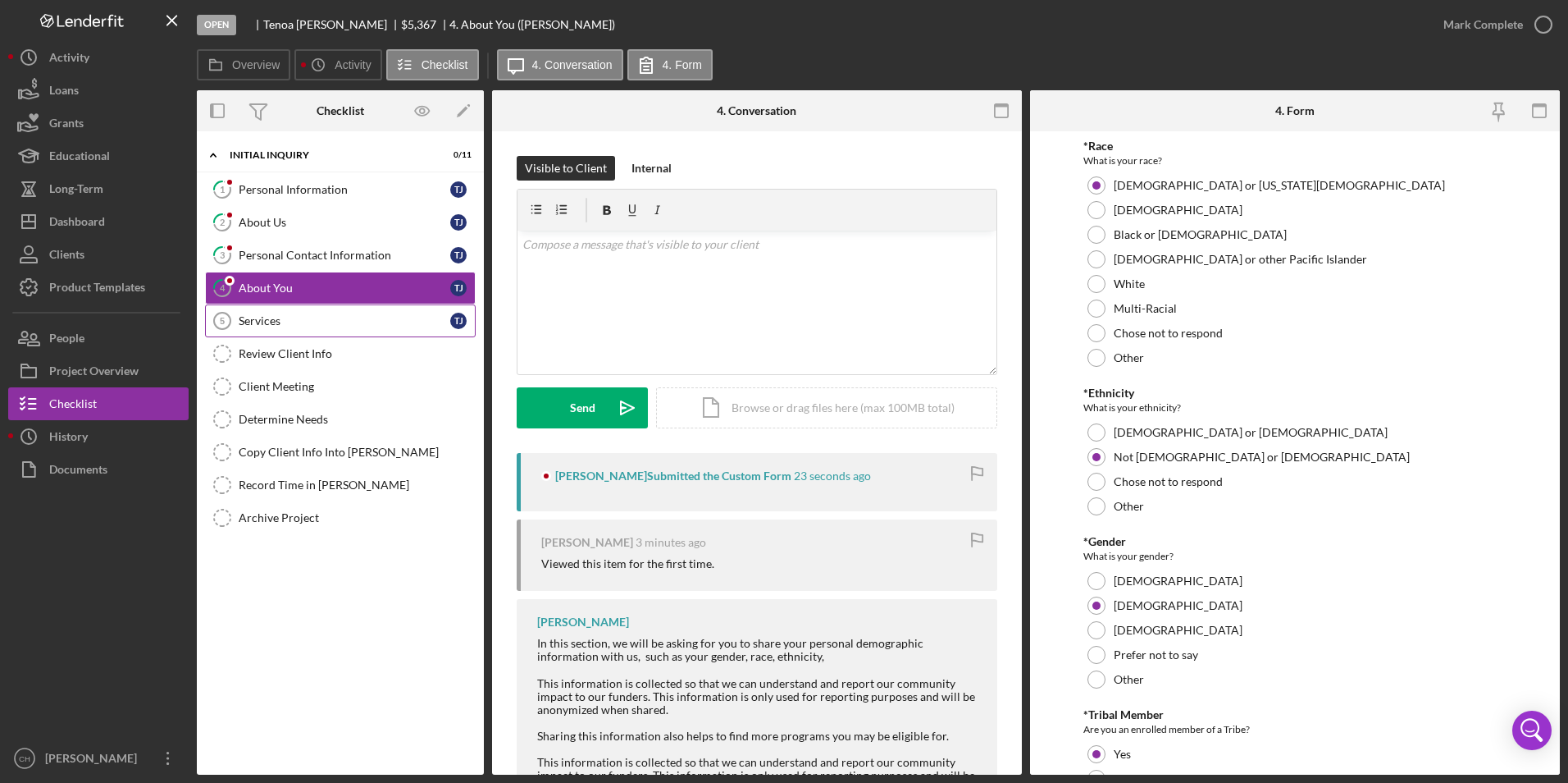
click at [274, 321] on div "Services" at bounding box center [345, 321] width 212 height 13
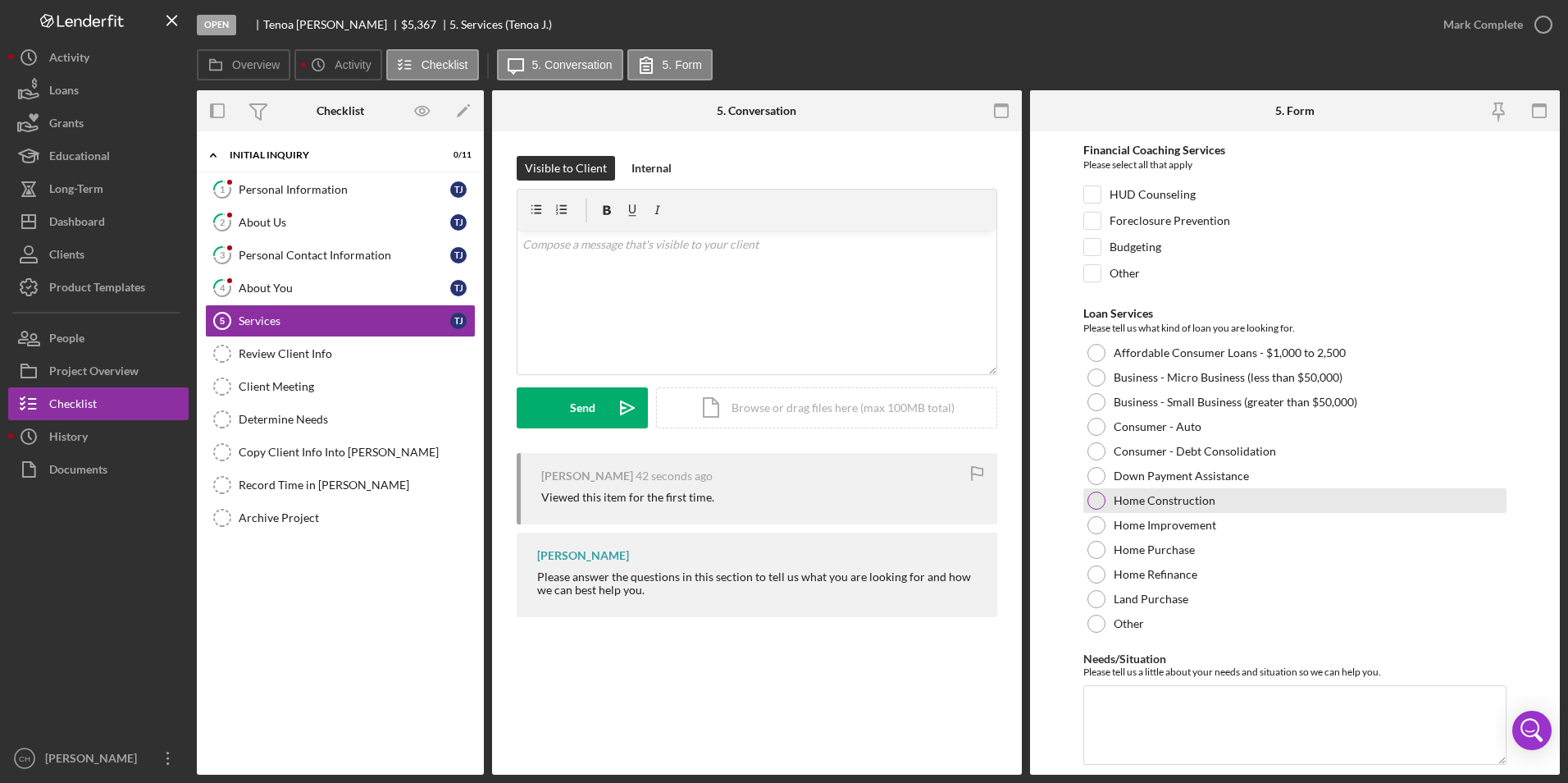
scroll to position [106, 0]
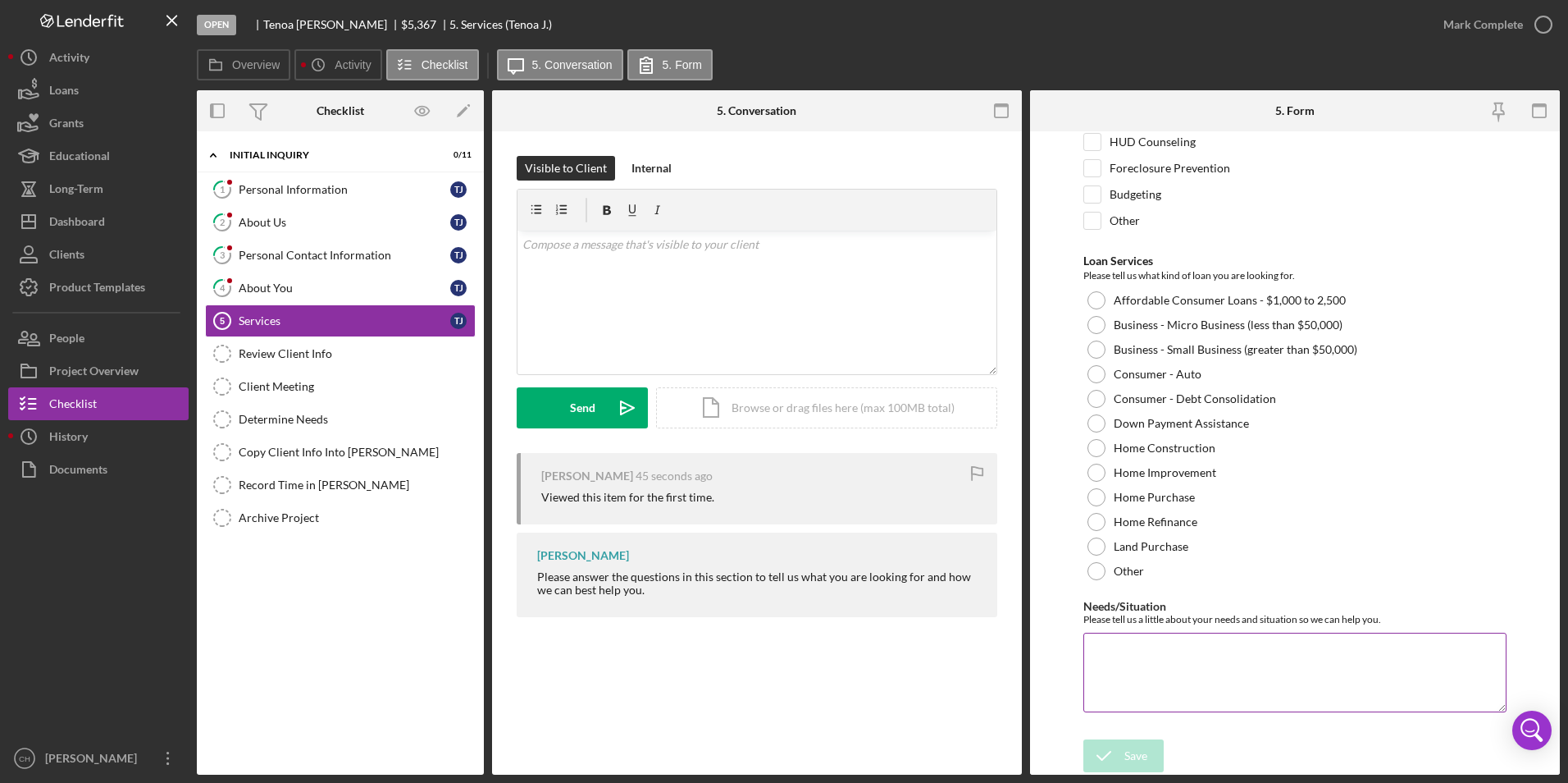
click at [1128, 645] on textarea "Needs/Situation" at bounding box center [1296, 671] width 424 height 78
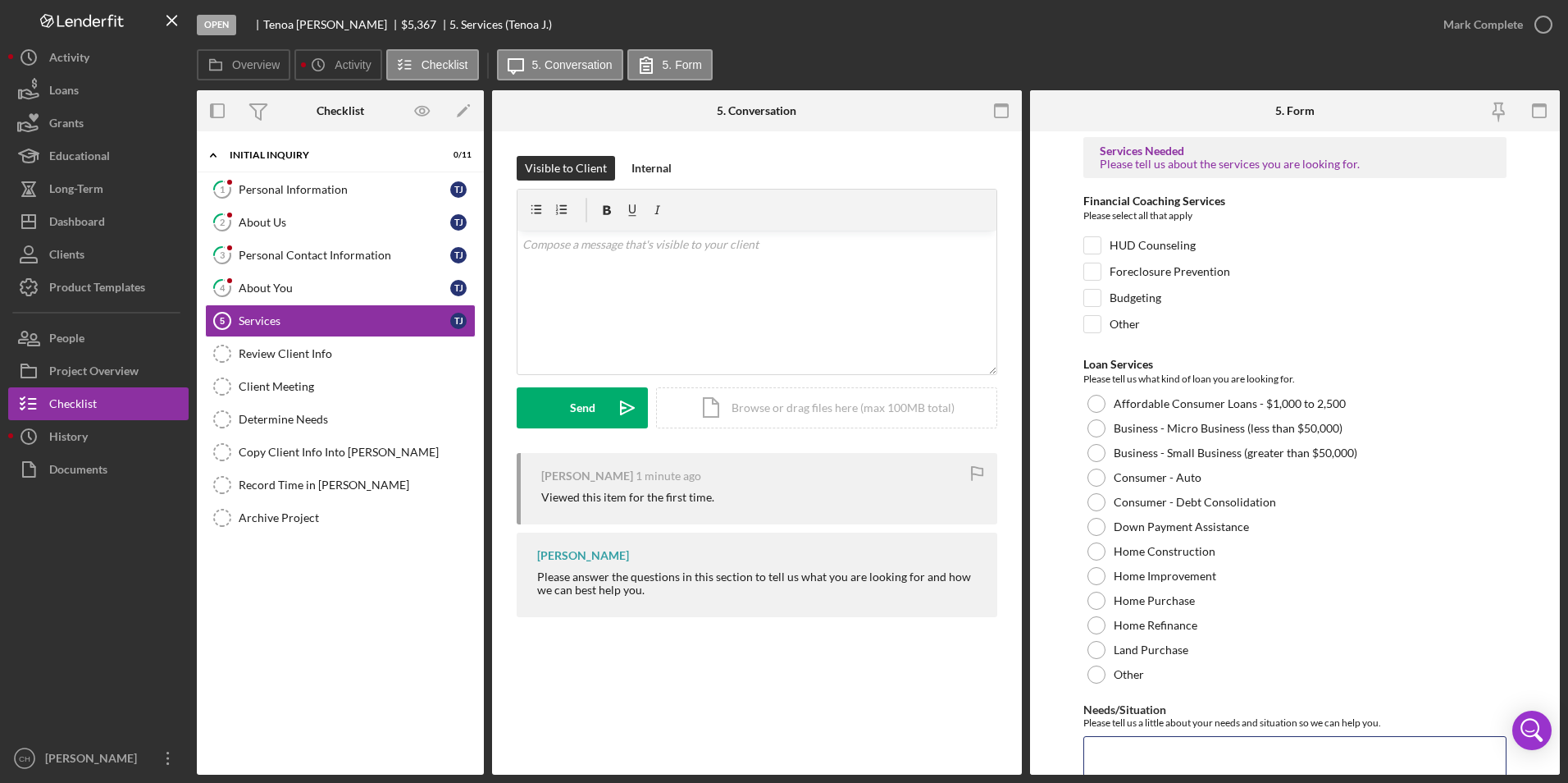
scroll to position [0, 0]
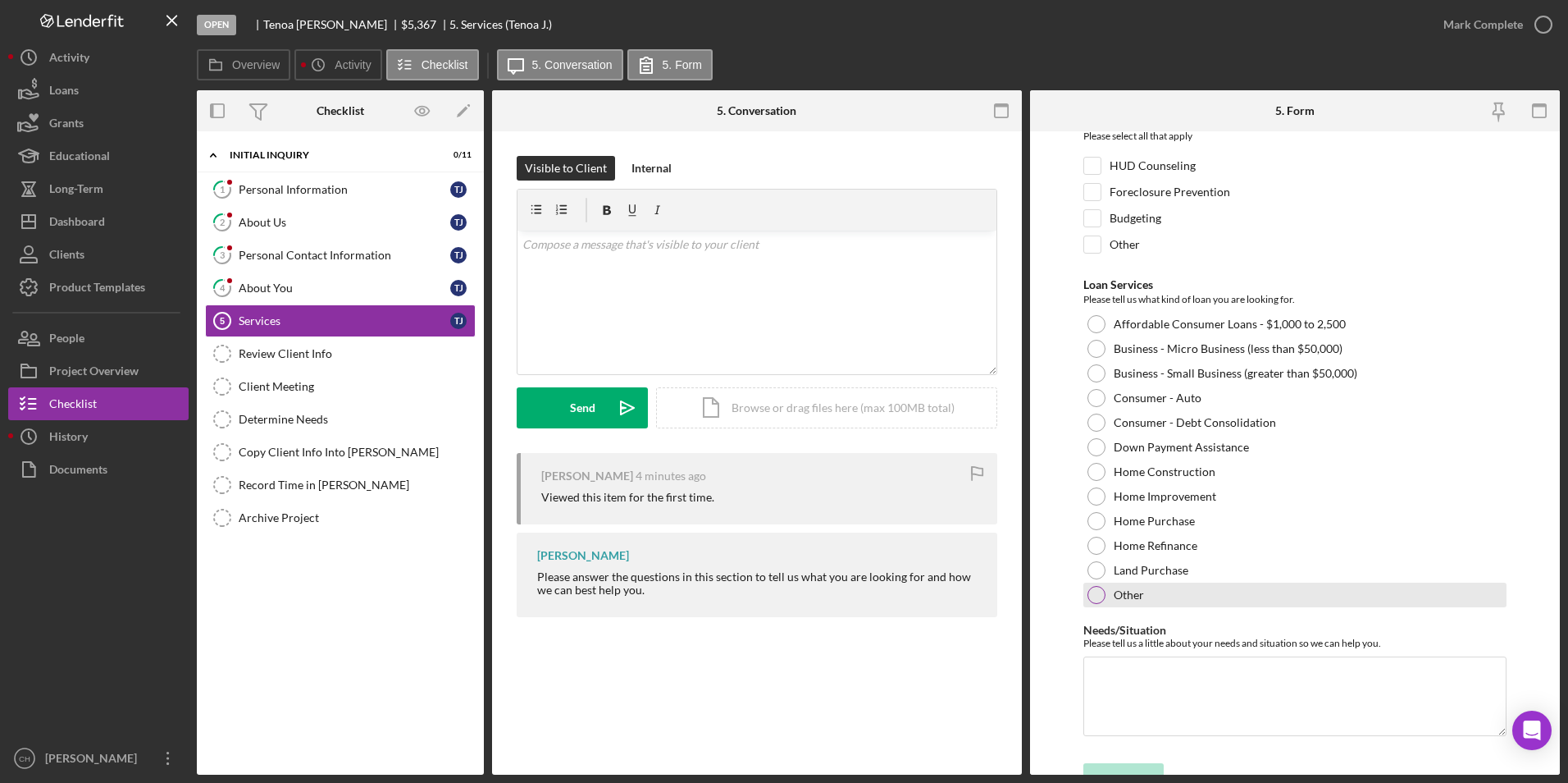
scroll to position [106, 0]
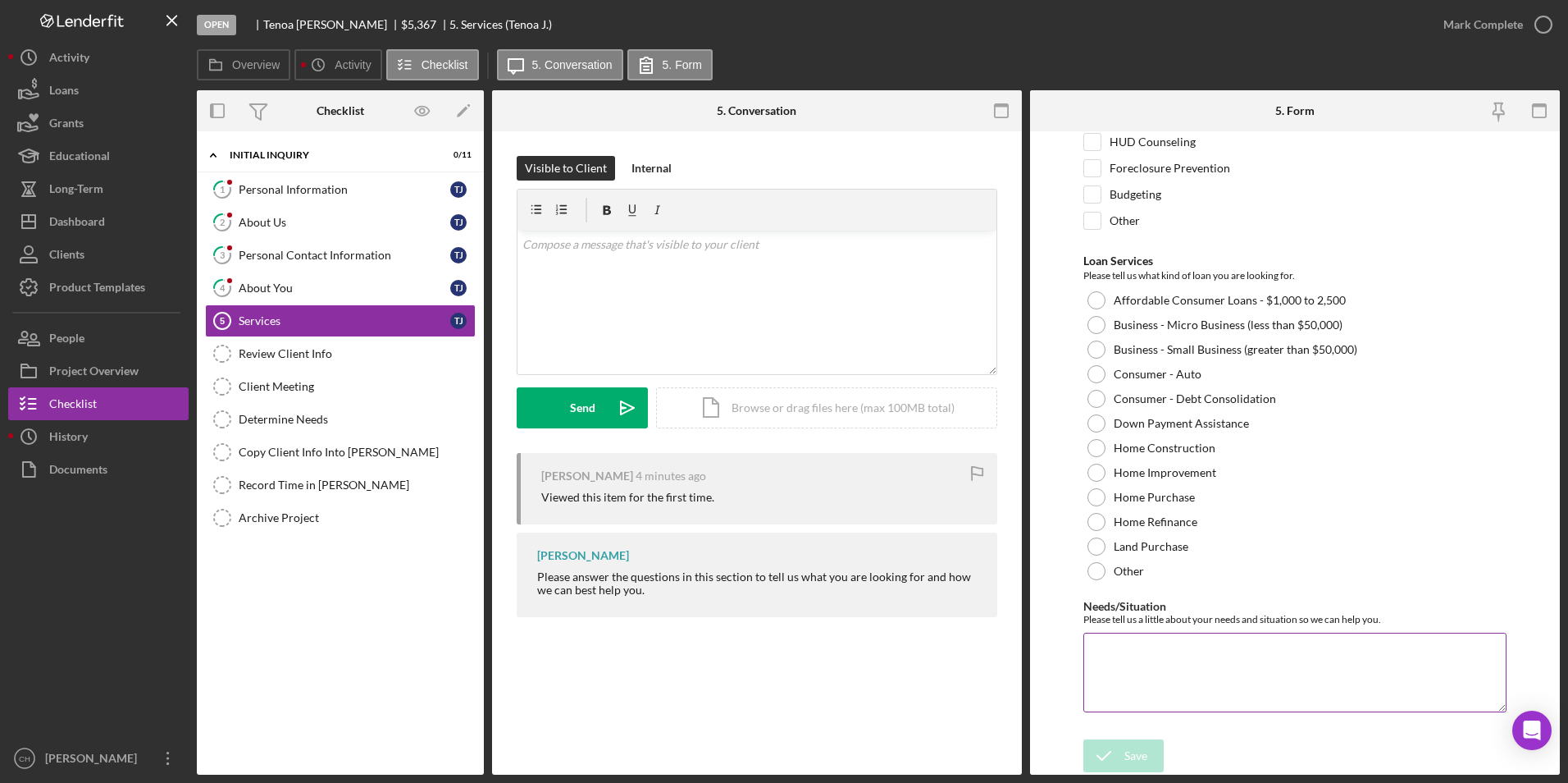
click at [1103, 643] on textarea "Needs/Situation" at bounding box center [1296, 671] width 424 height 78
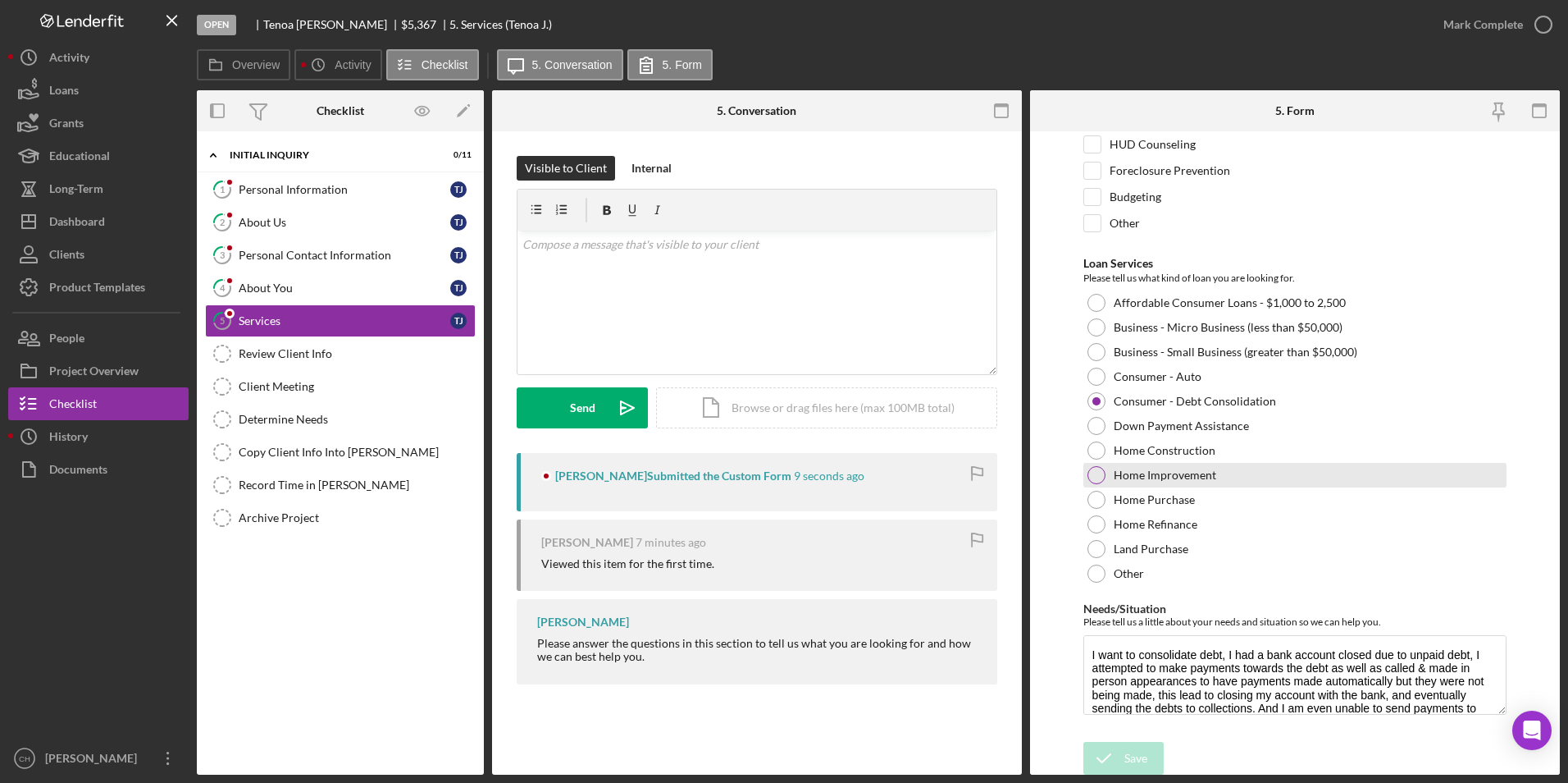
scroll to position [106, 0]
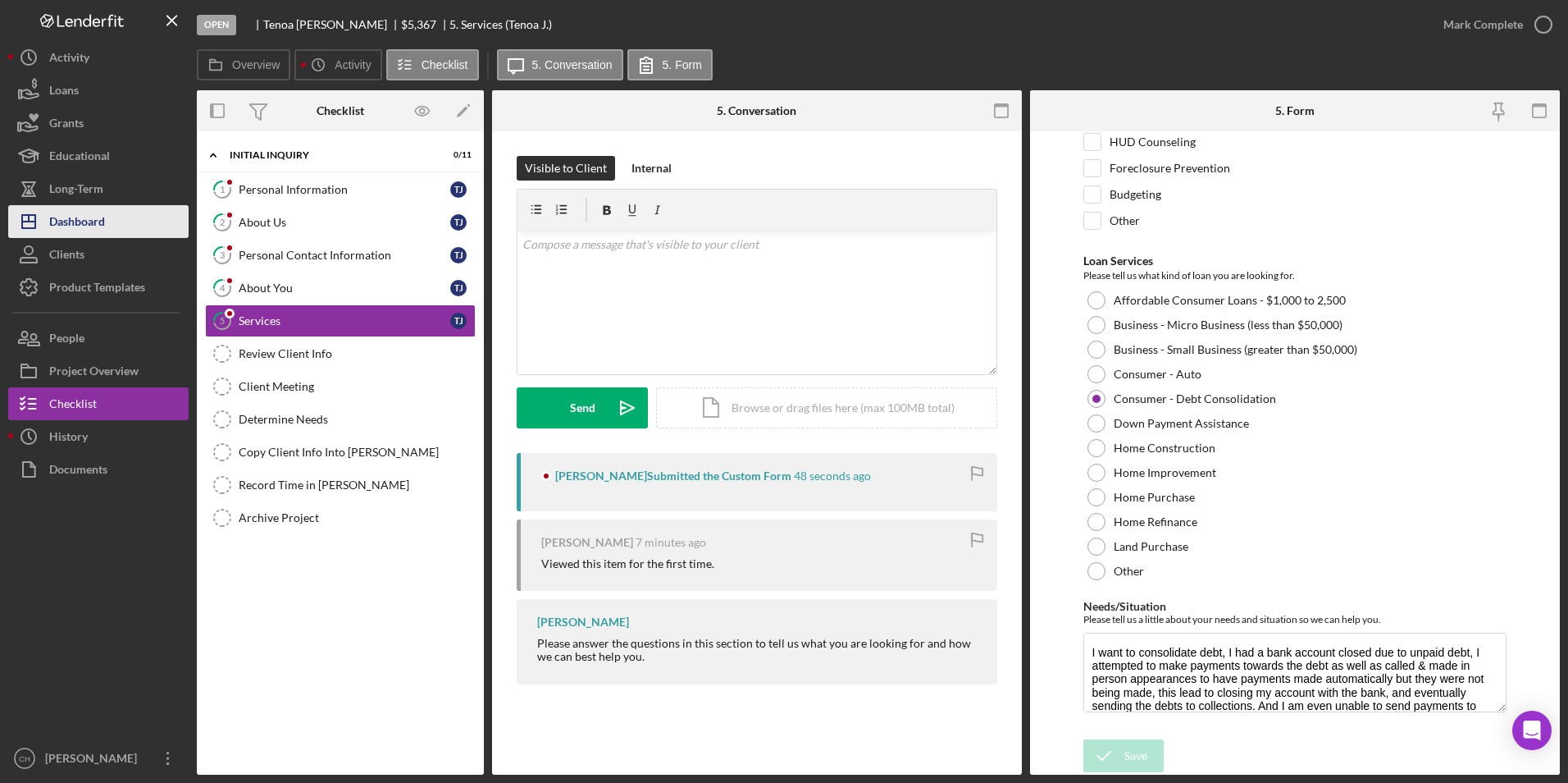
click at [114, 214] on button "Icon/Dashboard Dashboard" at bounding box center [98, 222] width 180 height 32
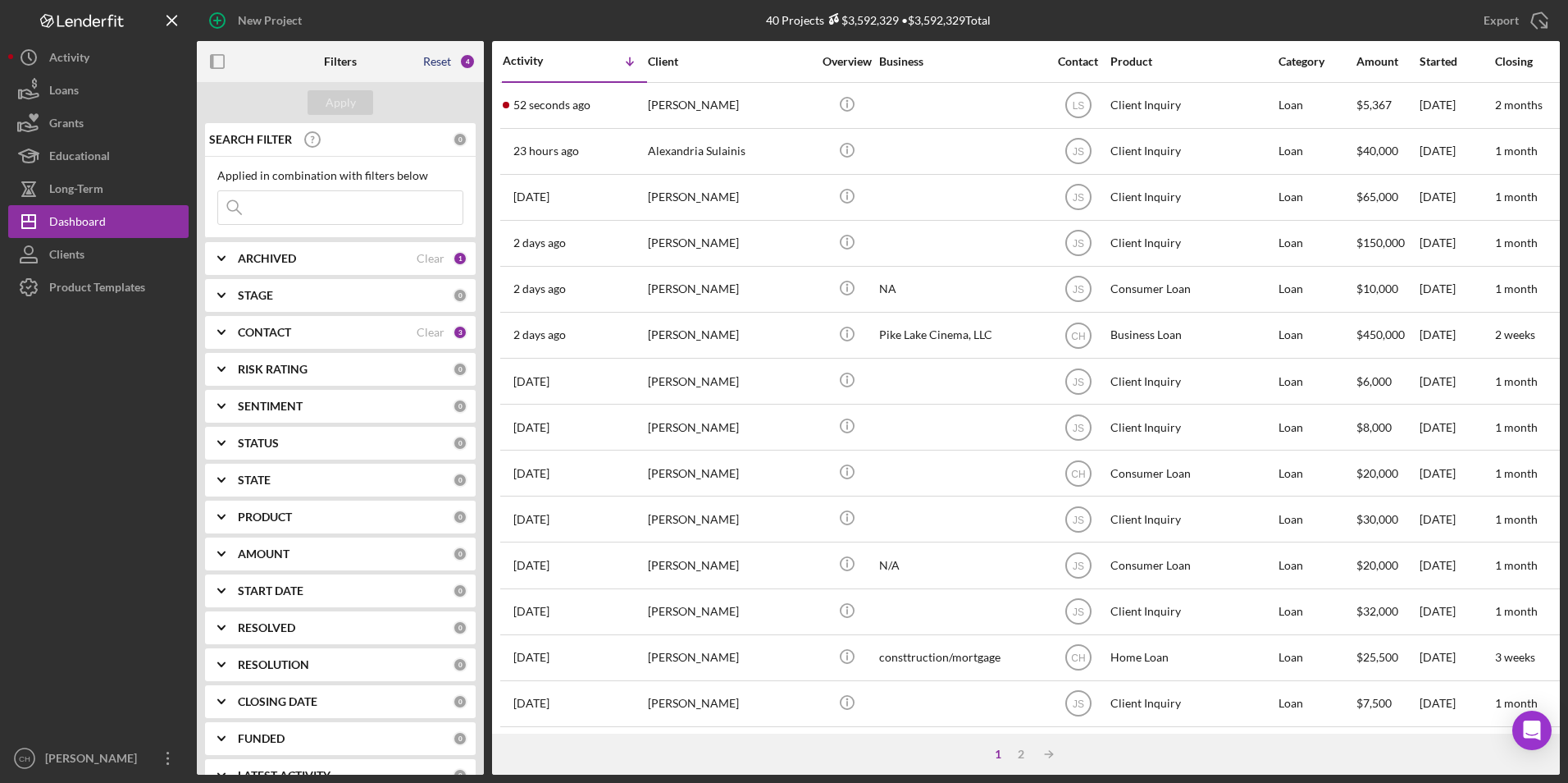
click at [434, 59] on div "Reset" at bounding box center [436, 62] width 28 height 13
click at [359, 104] on button "Apply" at bounding box center [340, 102] width 66 height 25
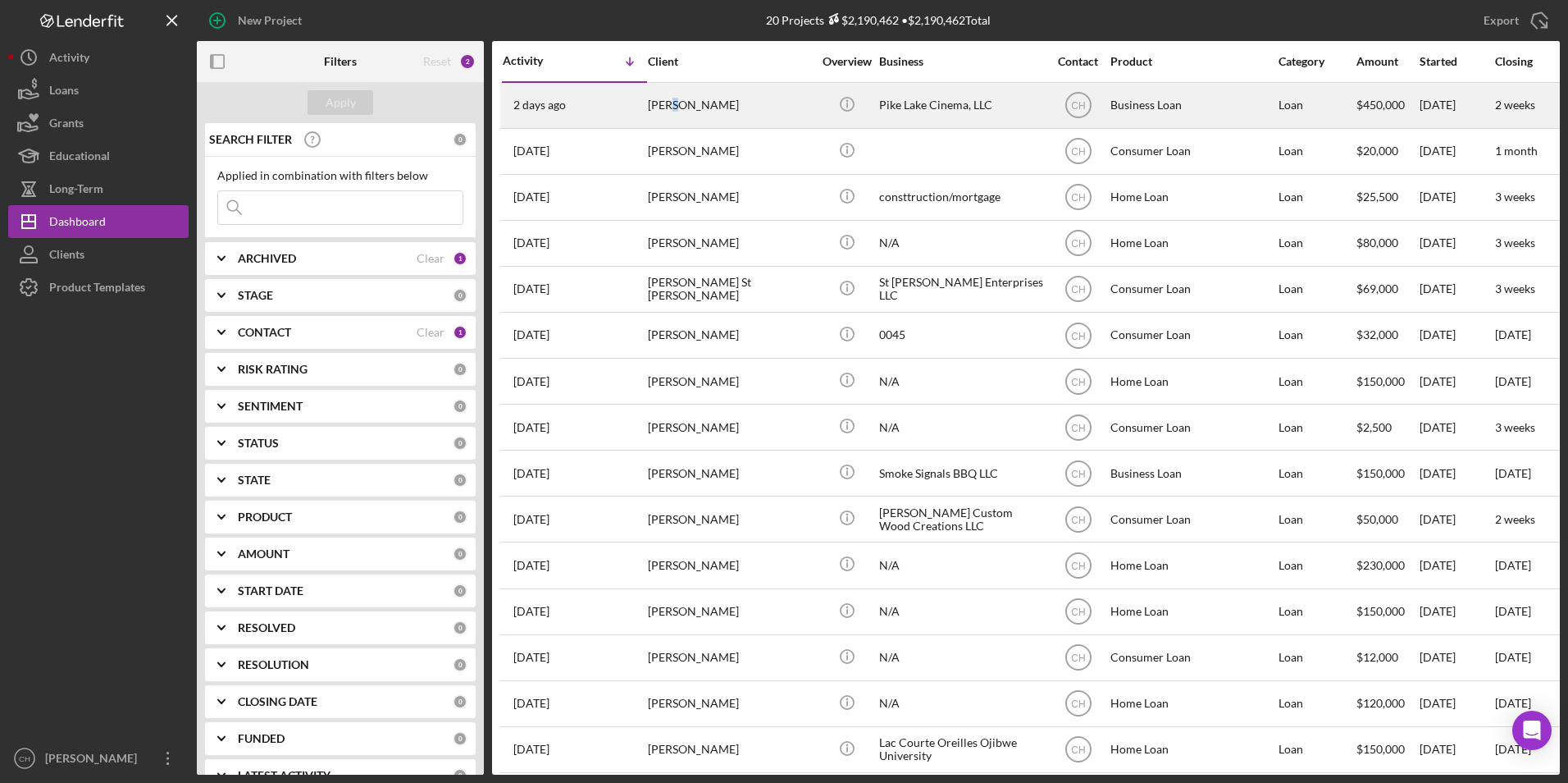
click at [668, 98] on div "[PERSON_NAME]" at bounding box center [731, 106] width 164 height 44
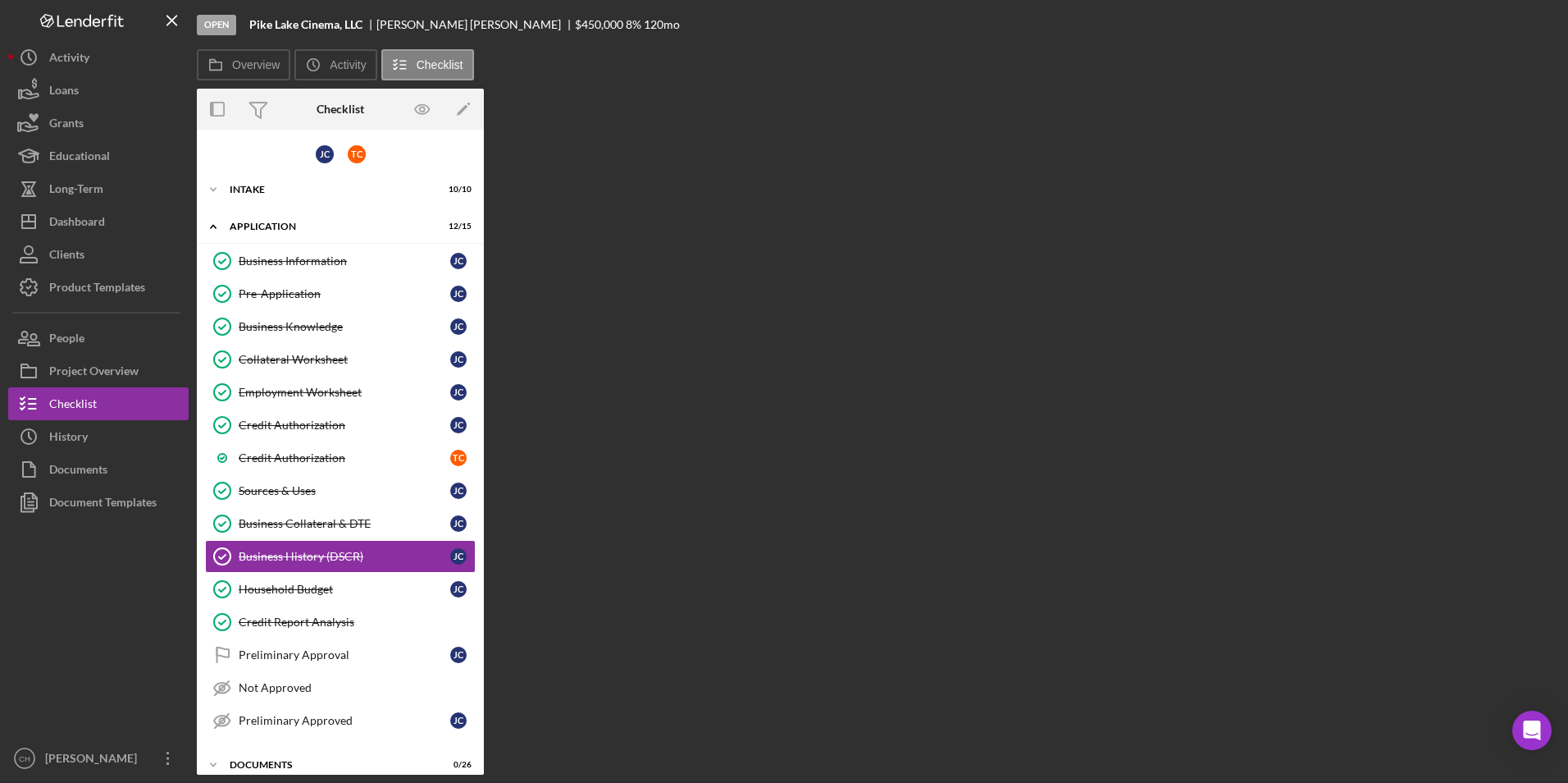
scroll to position [90, 0]
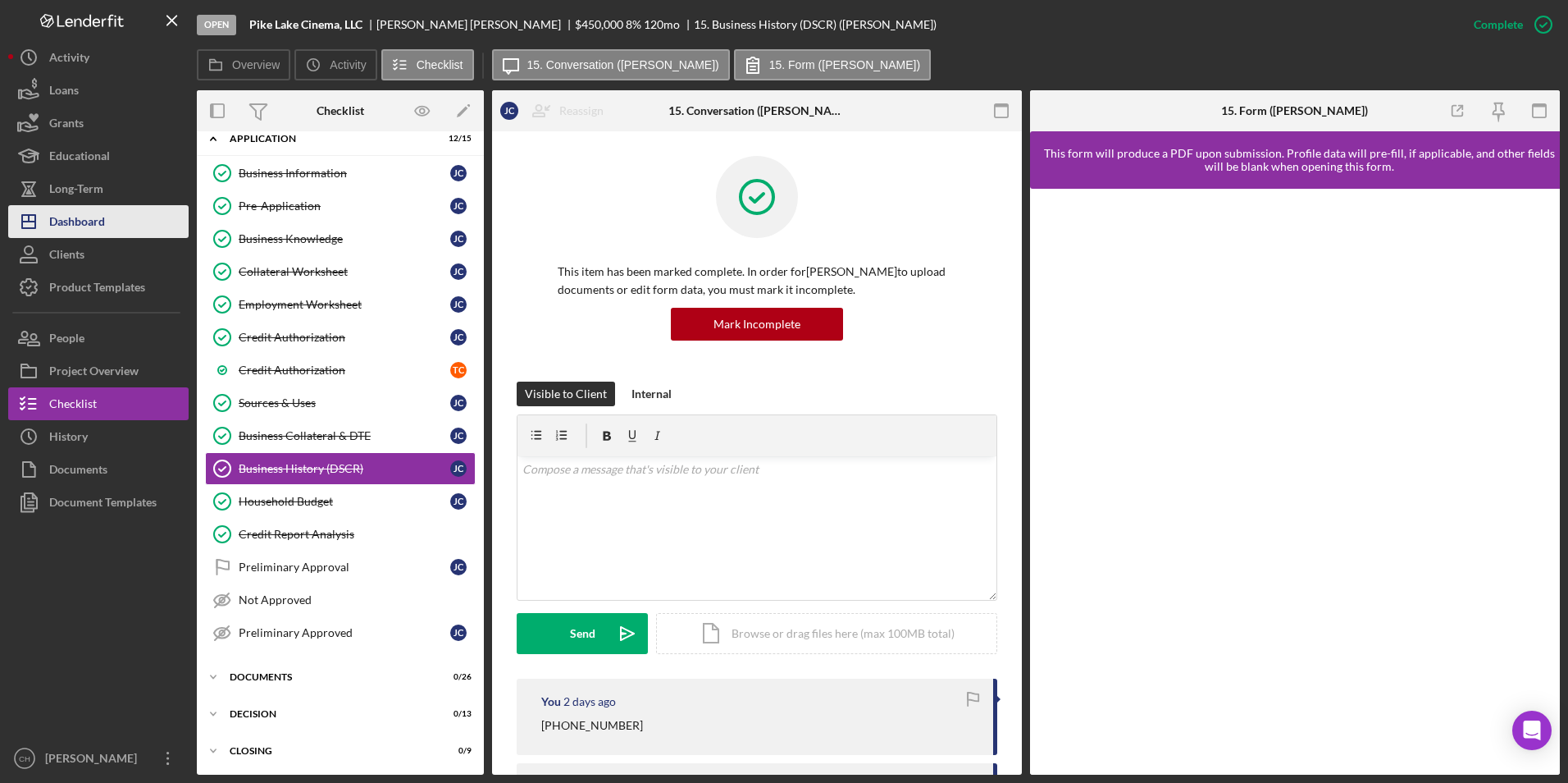
click at [117, 219] on button "Icon/Dashboard Dashboard" at bounding box center [98, 222] width 180 height 32
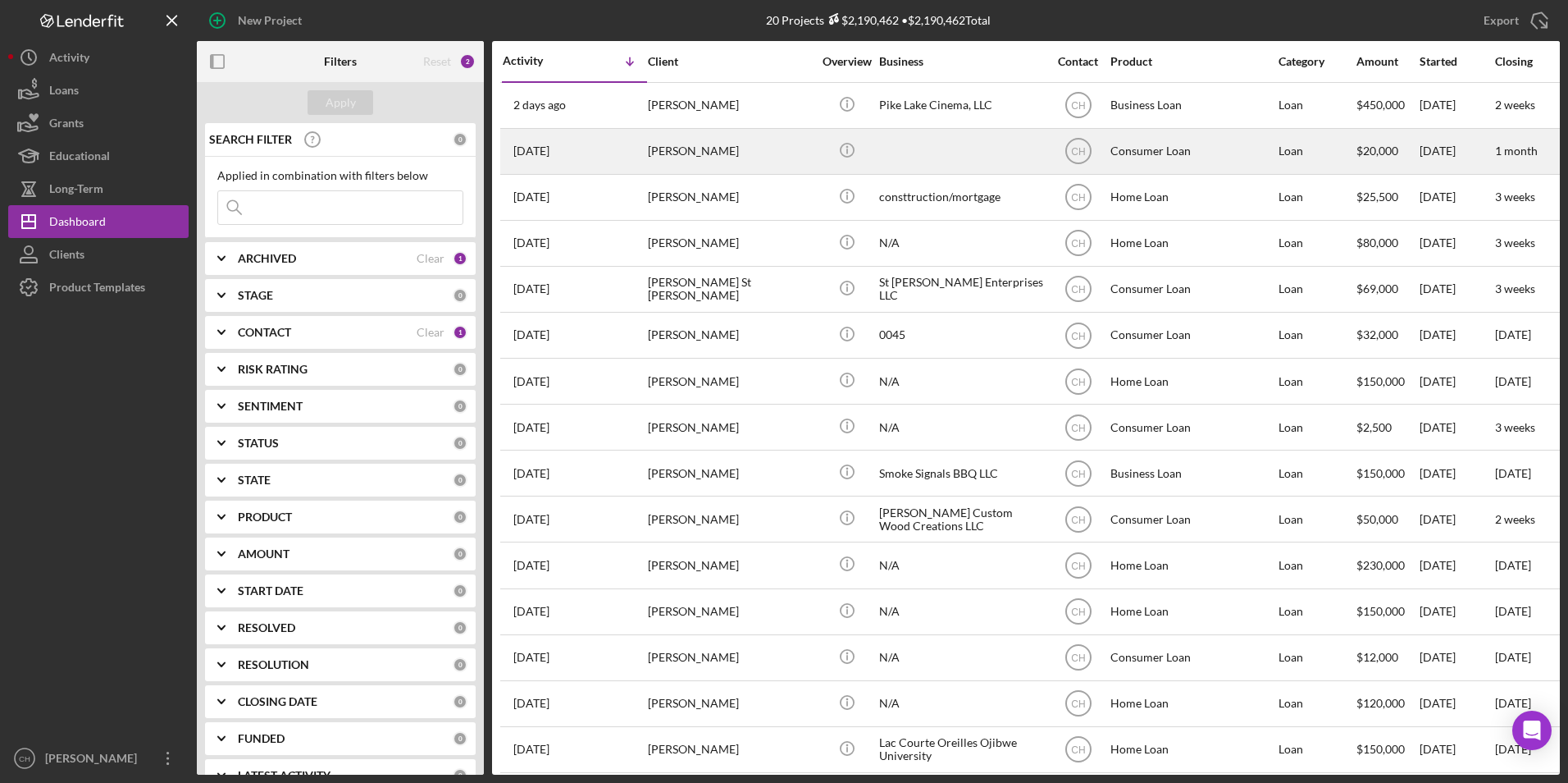
click at [689, 158] on div "[PERSON_NAME]" at bounding box center [731, 152] width 164 height 44
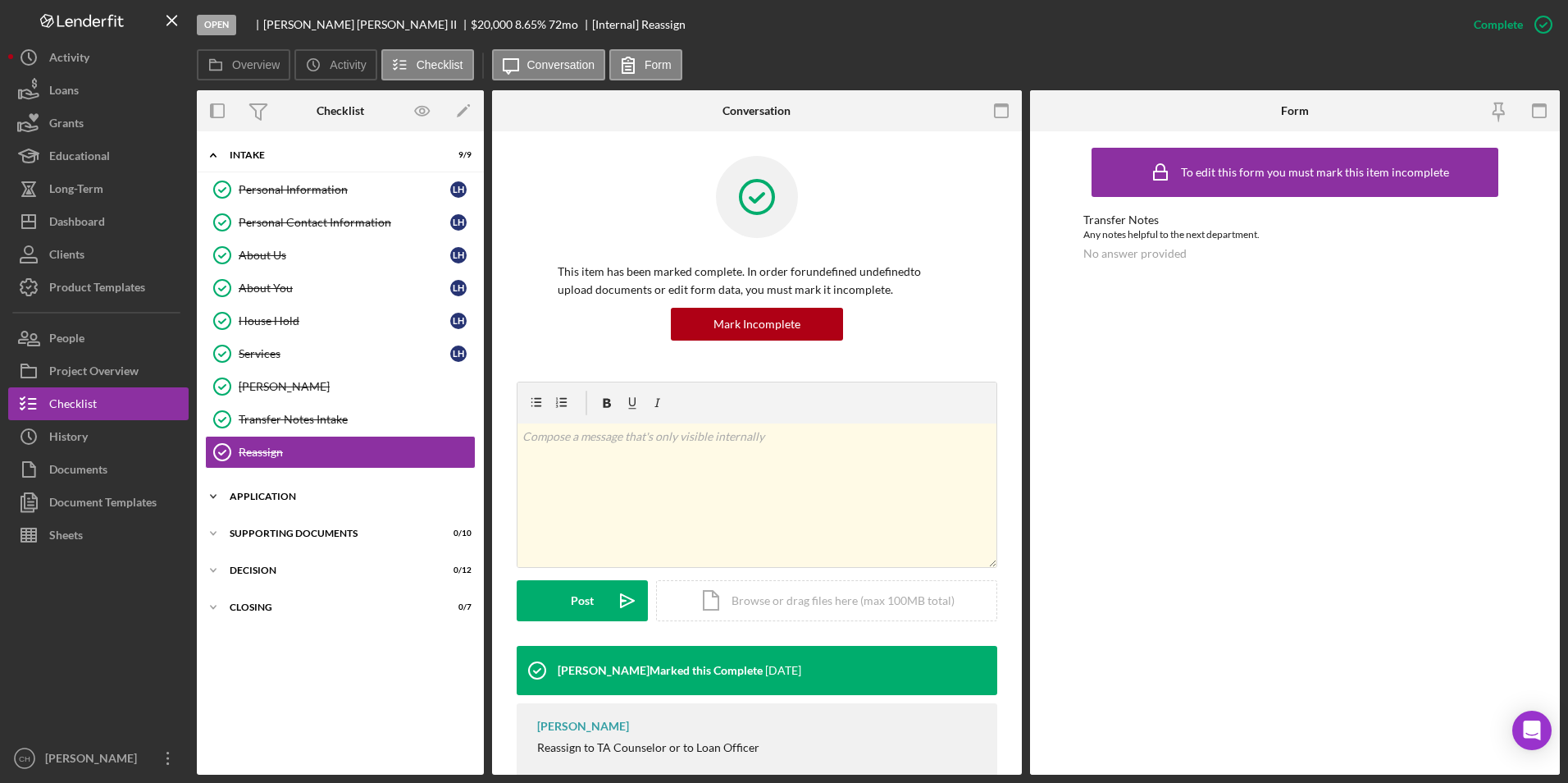
click at [275, 495] on div "Application" at bounding box center [347, 497] width 234 height 10
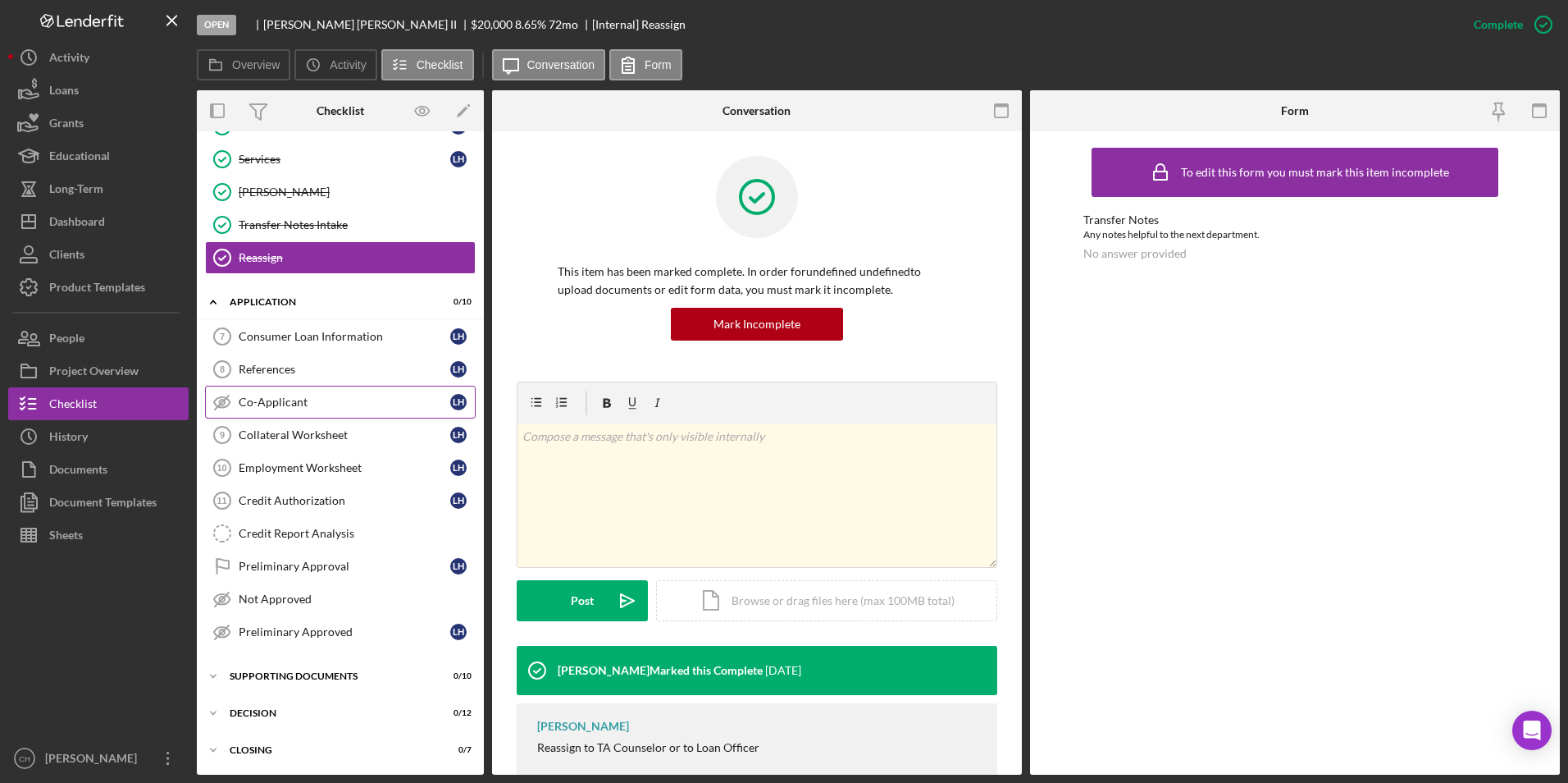
scroll to position [195, 0]
click at [303, 678] on div "Supporting Documents" at bounding box center [347, 675] width 234 height 10
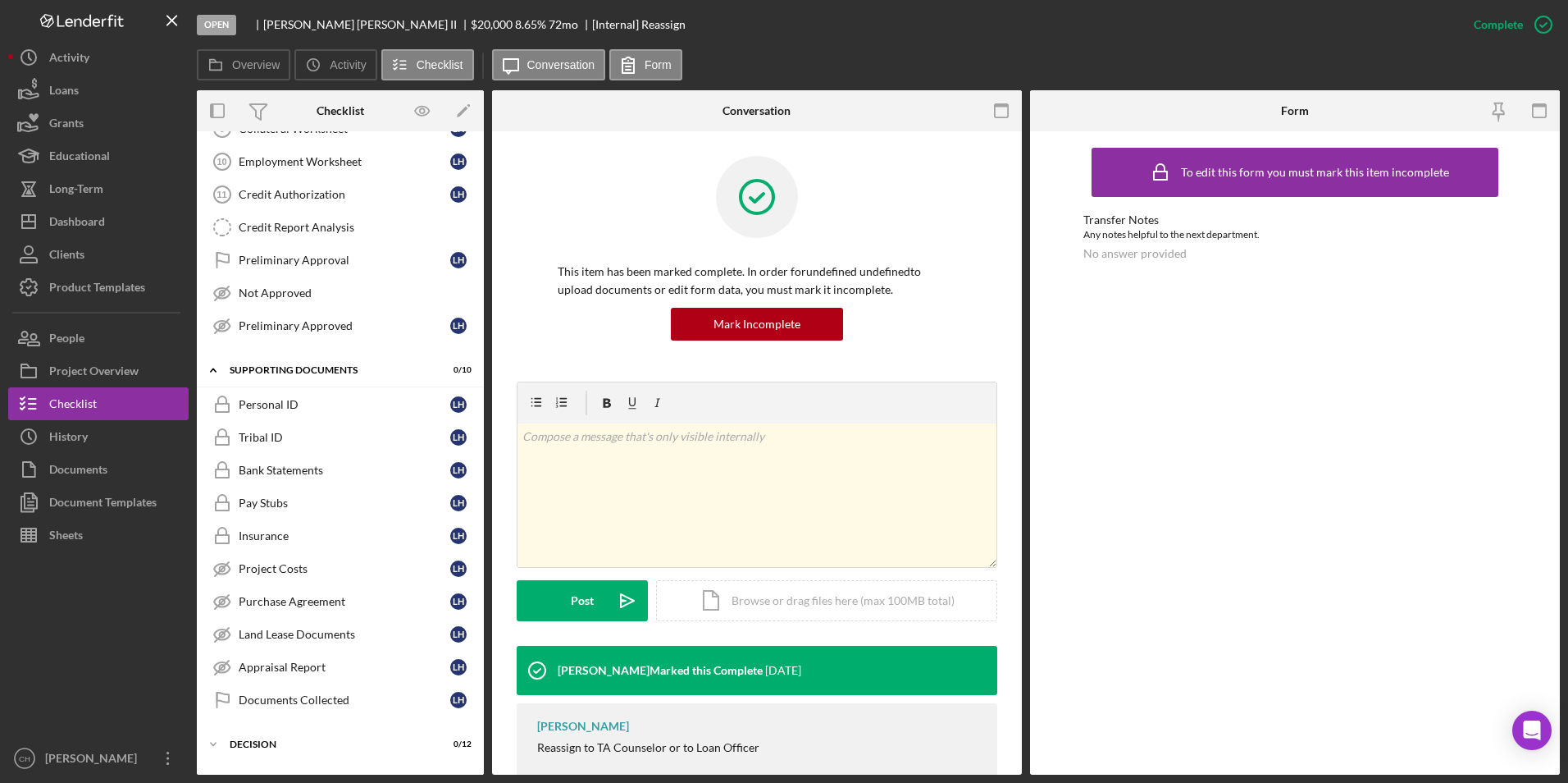
scroll to position [533, 0]
